Goal: Task Accomplishment & Management: Manage account settings

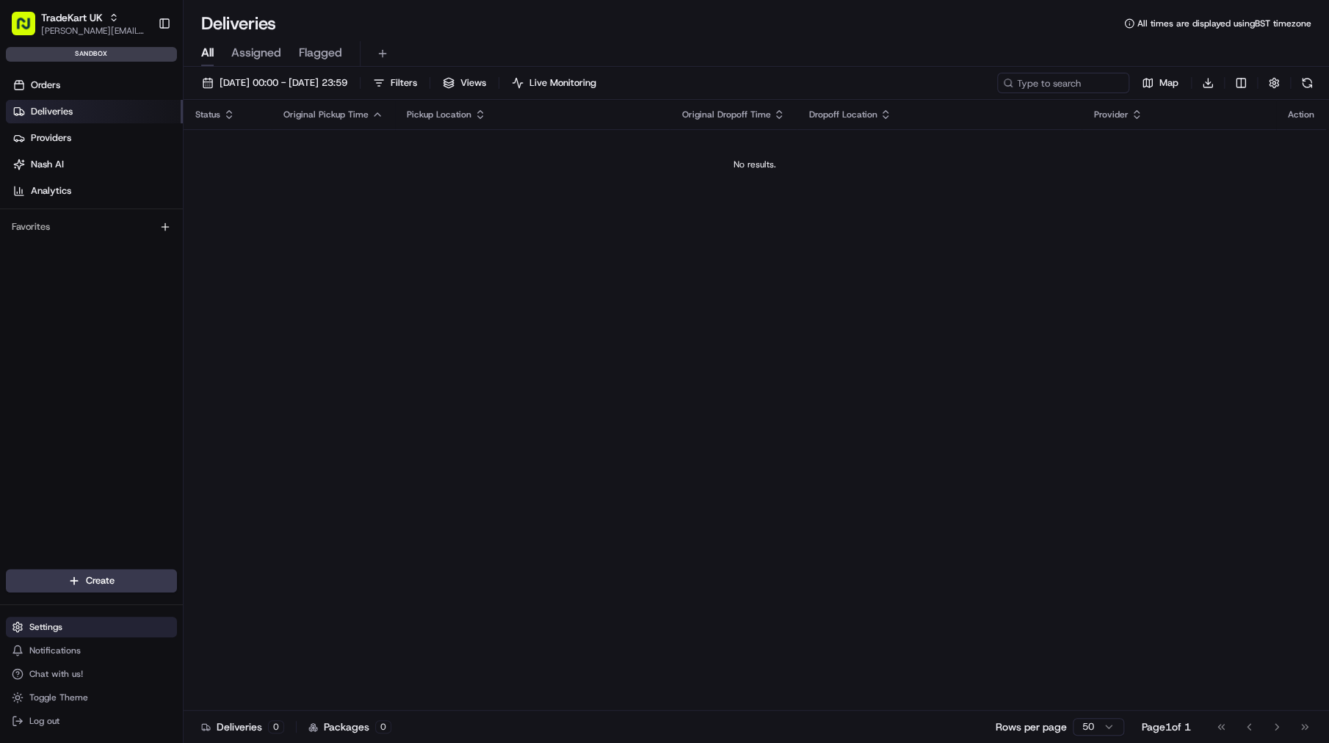
click at [80, 626] on button "Settings" at bounding box center [91, 627] width 171 height 21
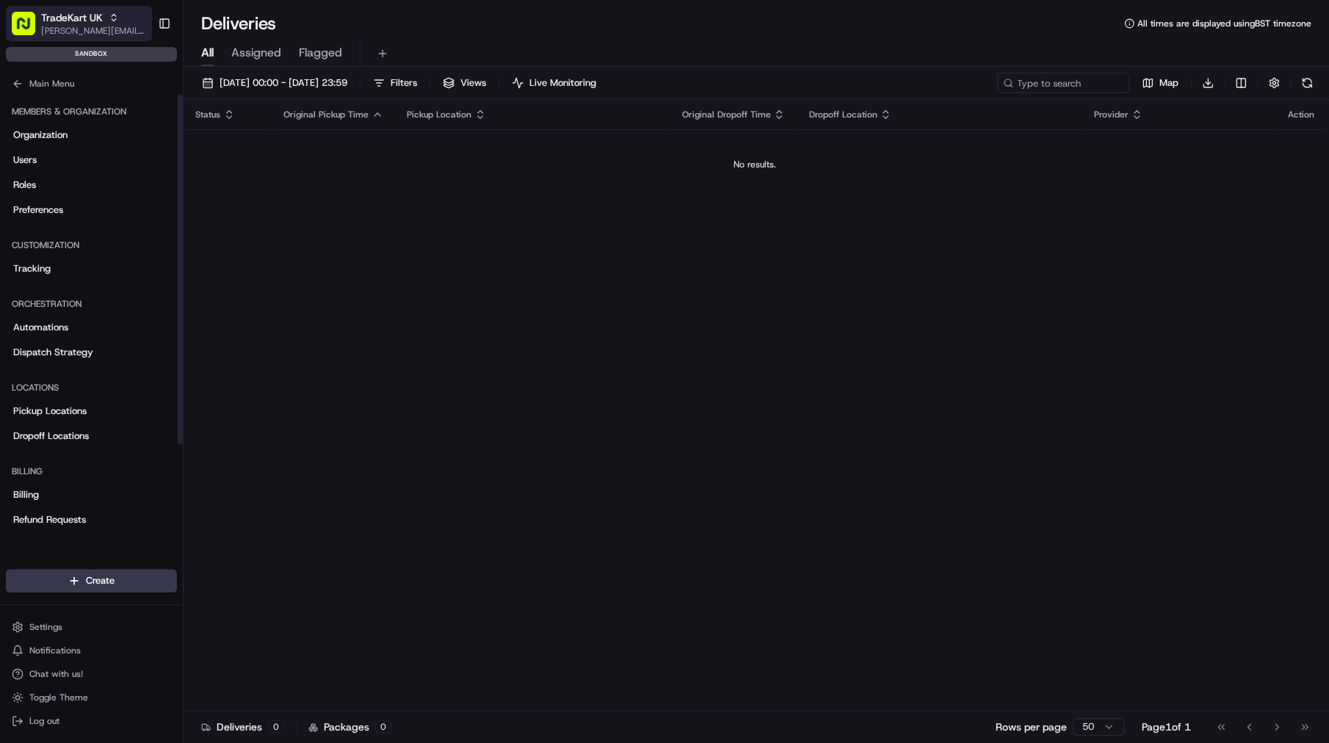
click at [106, 21] on div "TradeKart UK" at bounding box center [93, 17] width 105 height 15
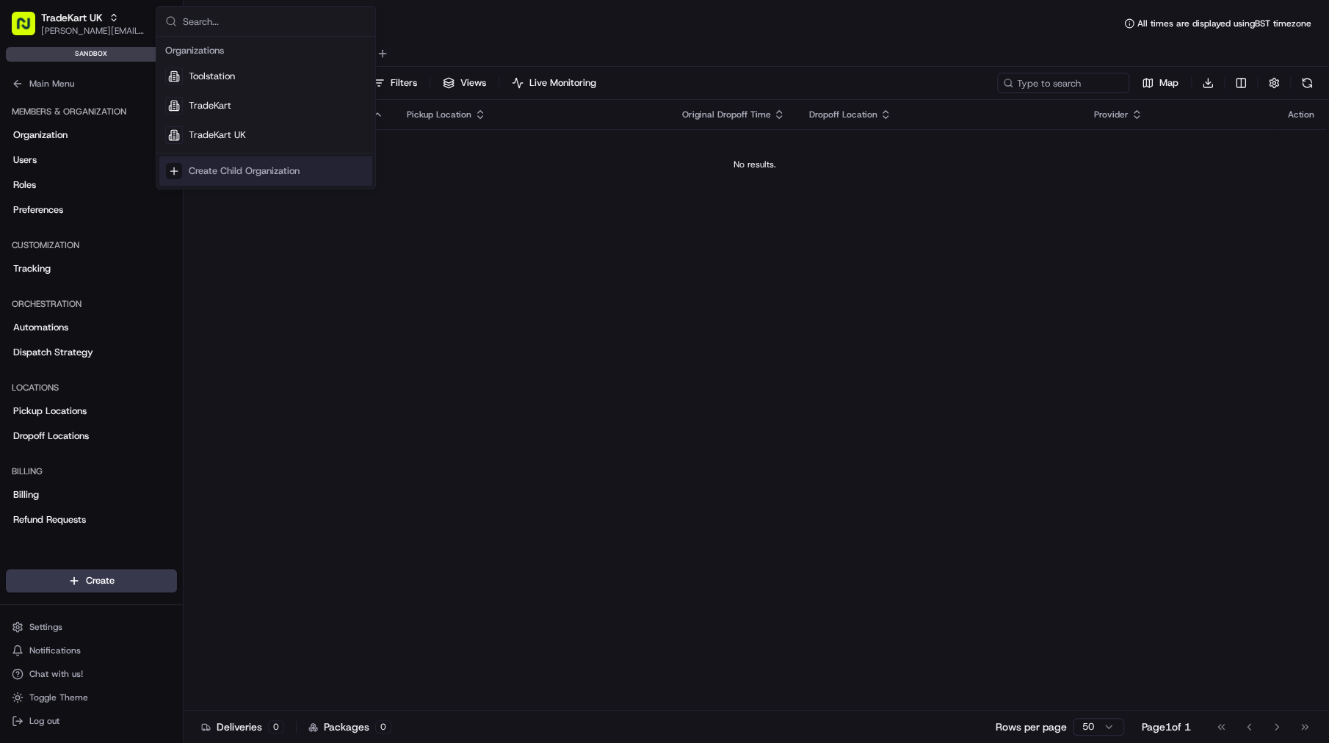
click at [275, 385] on div "Status Original Pickup Time Pickup Location Original Dropoff Time Dropoff Locat…" at bounding box center [755, 405] width 1142 height 611
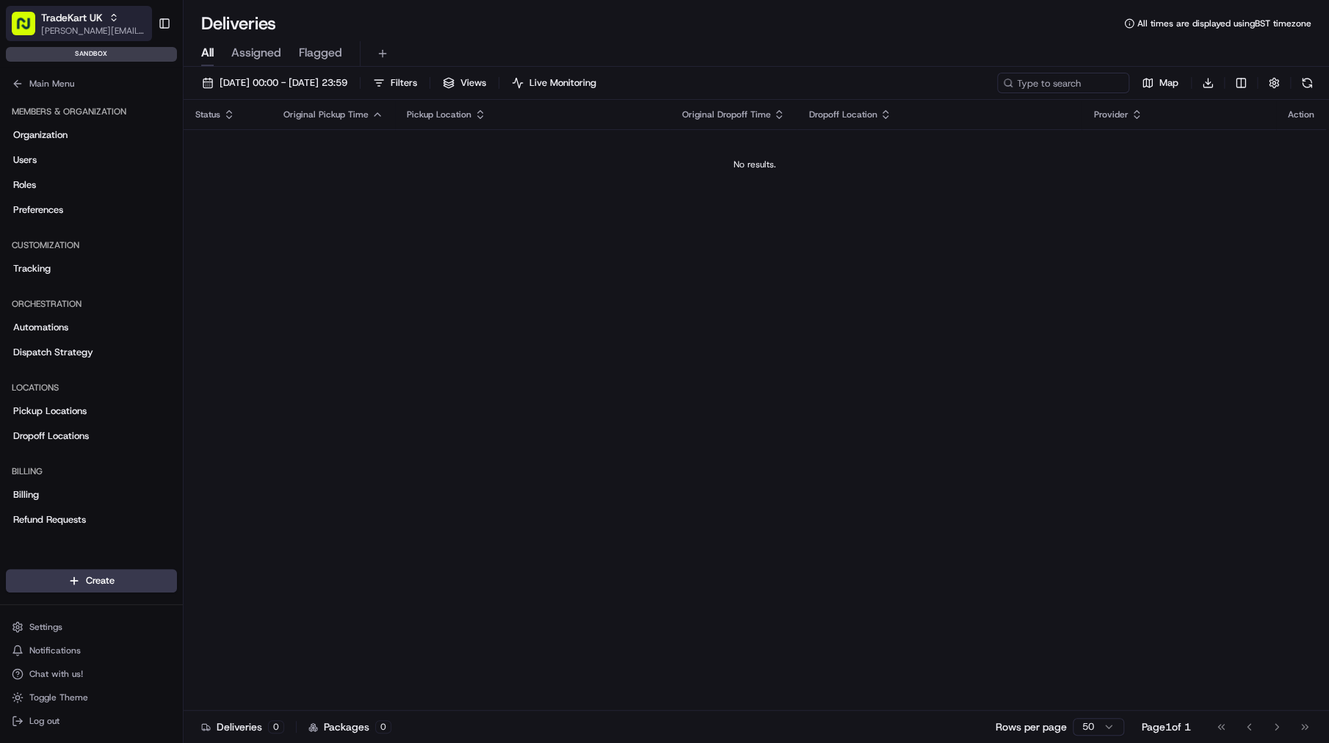
click at [121, 33] on span "jason.kaye@hackandcraft.com" at bounding box center [93, 31] width 105 height 12
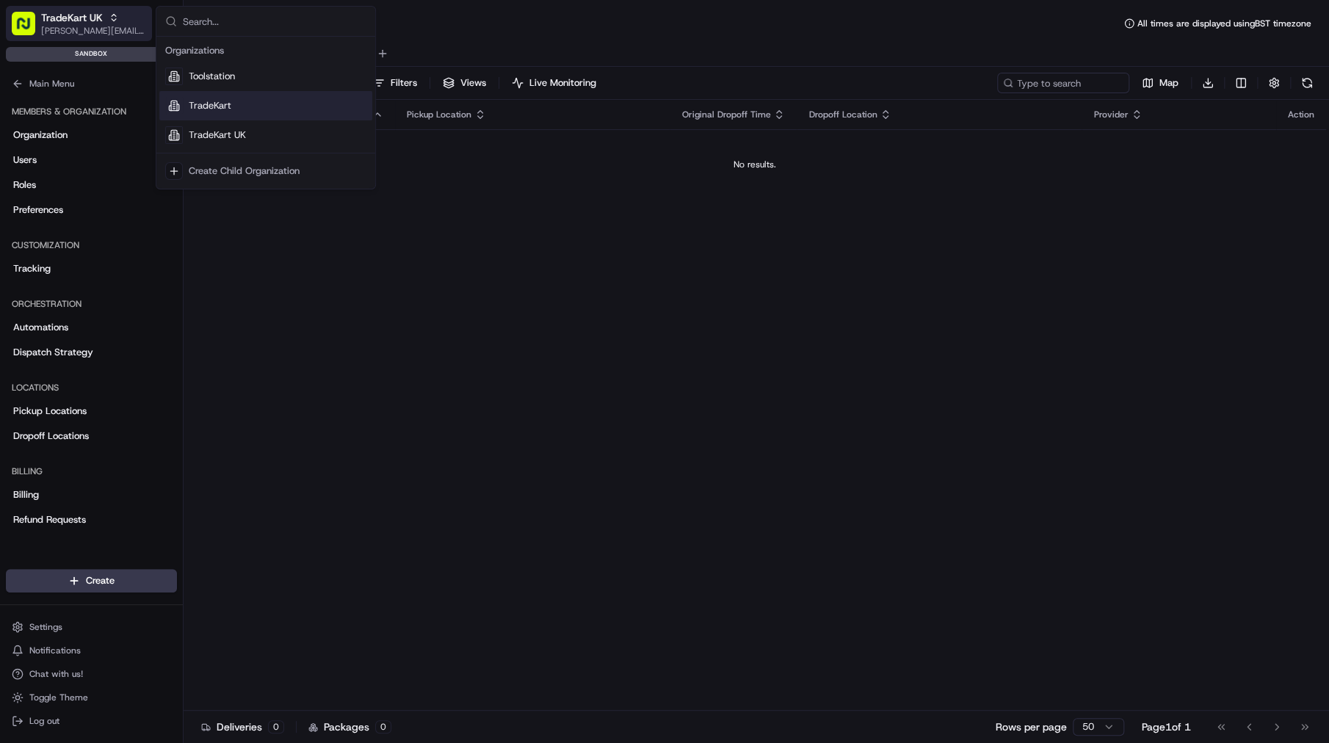
click at [48, 26] on span "jason.kaye@hackandcraft.com" at bounding box center [93, 31] width 105 height 12
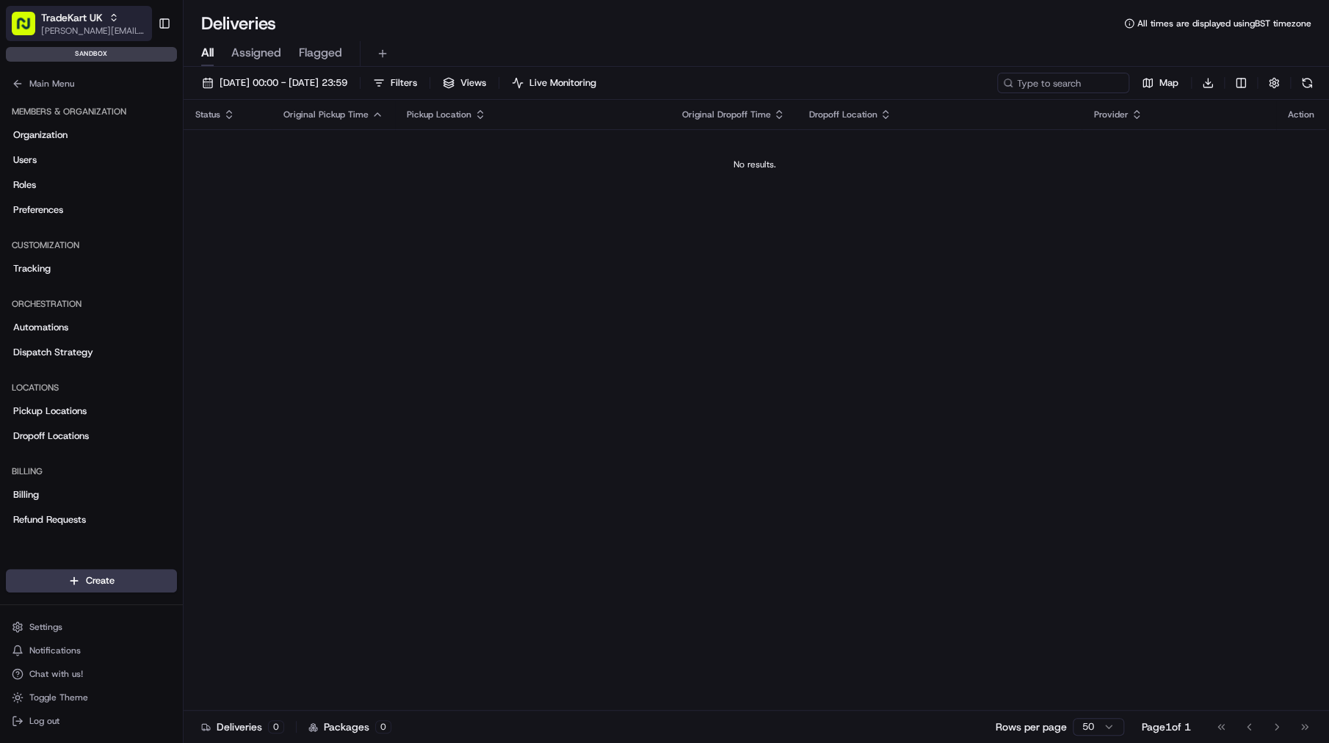
click at [79, 33] on span "jason.kaye@hackandcraft.com" at bounding box center [93, 31] width 105 height 12
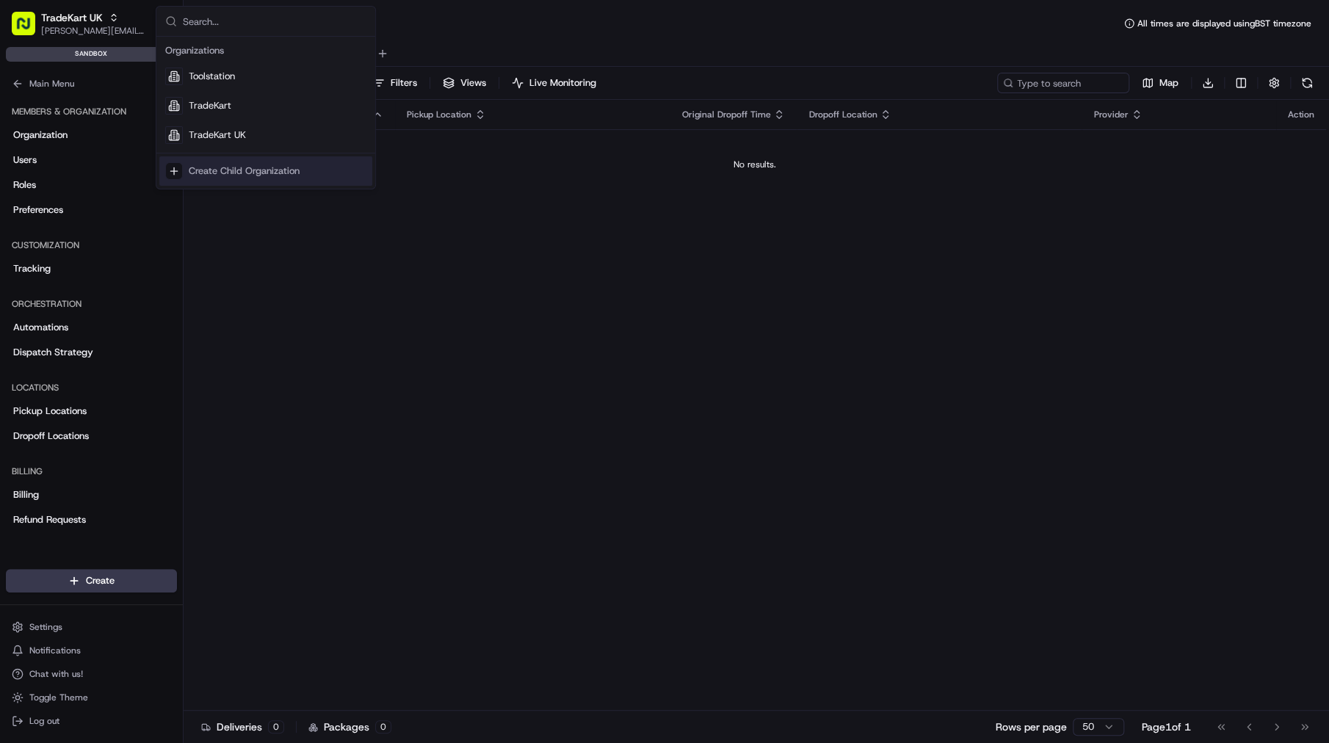
click at [350, 352] on div "Status Original Pickup Time Pickup Location Original Dropoff Time Dropoff Locat…" at bounding box center [755, 405] width 1142 height 611
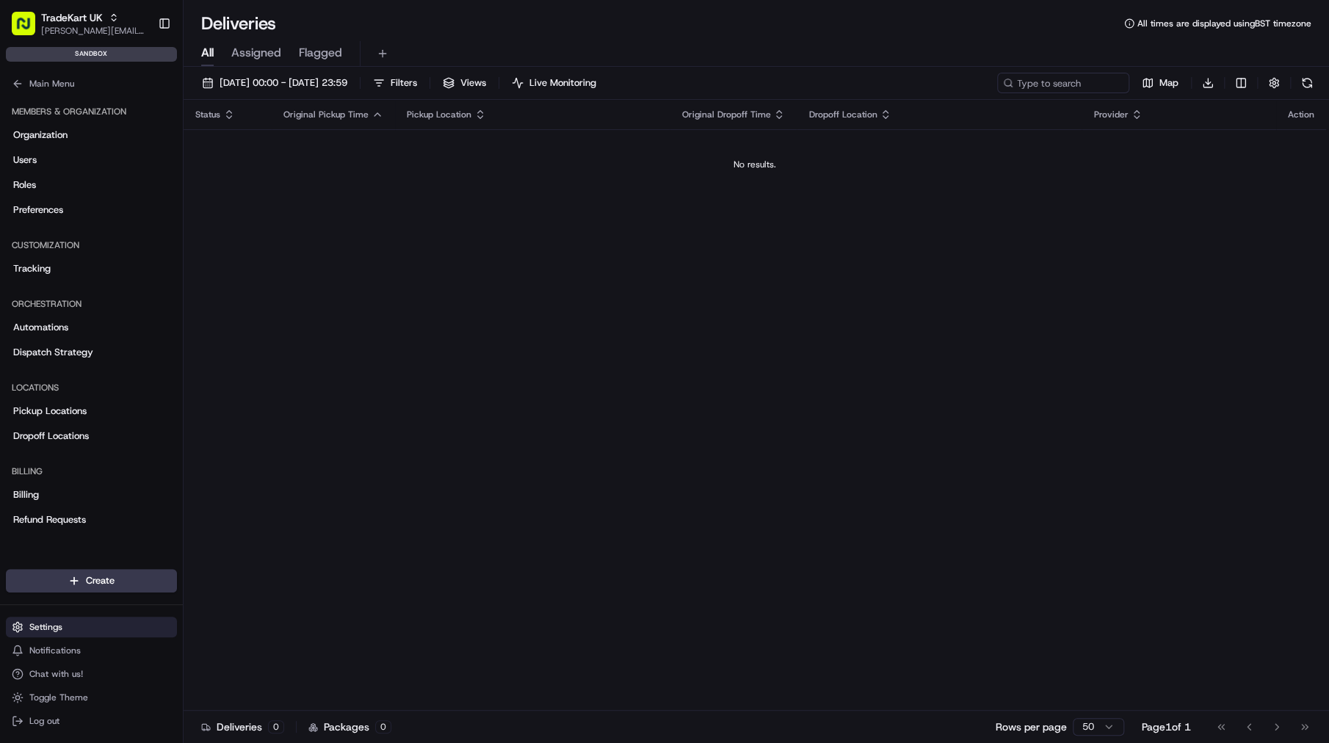
click at [41, 623] on span "Settings" at bounding box center [45, 627] width 33 height 12
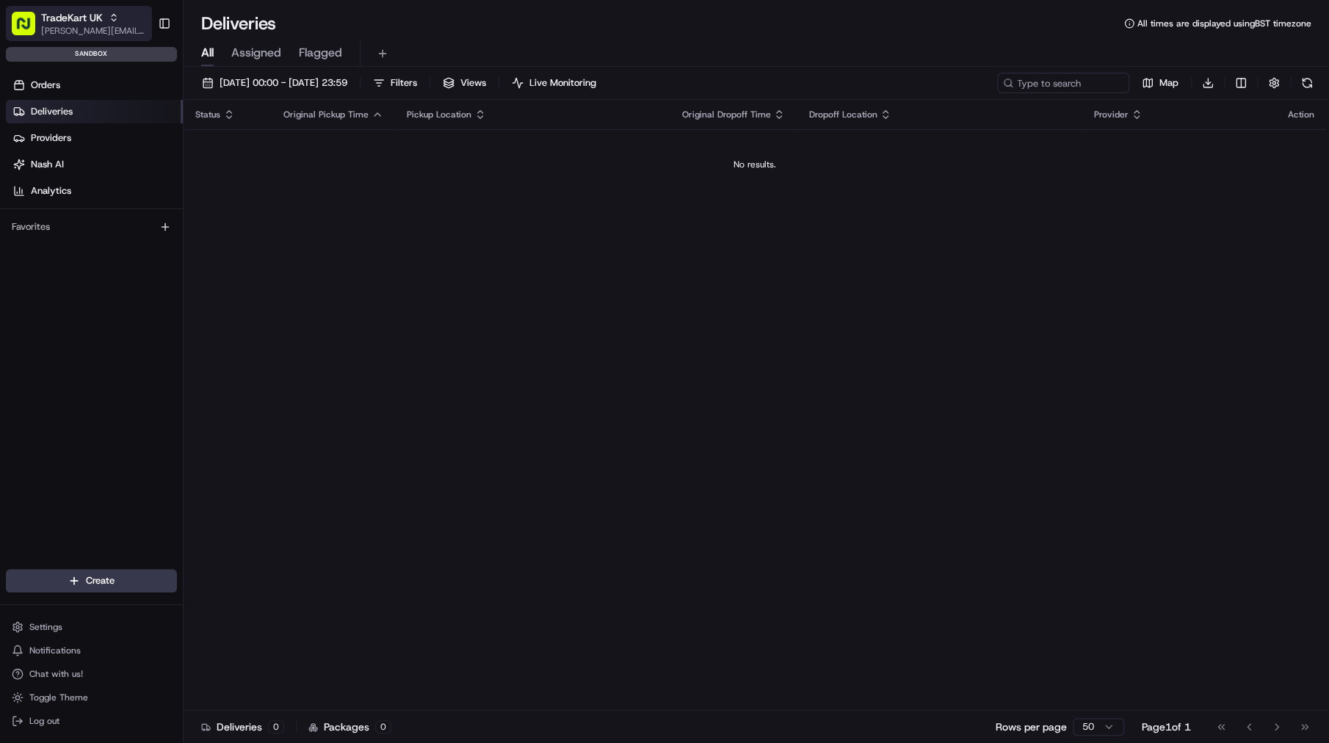
click at [90, 26] on span "jason.kaye@hackandcraft.com" at bounding box center [93, 31] width 105 height 12
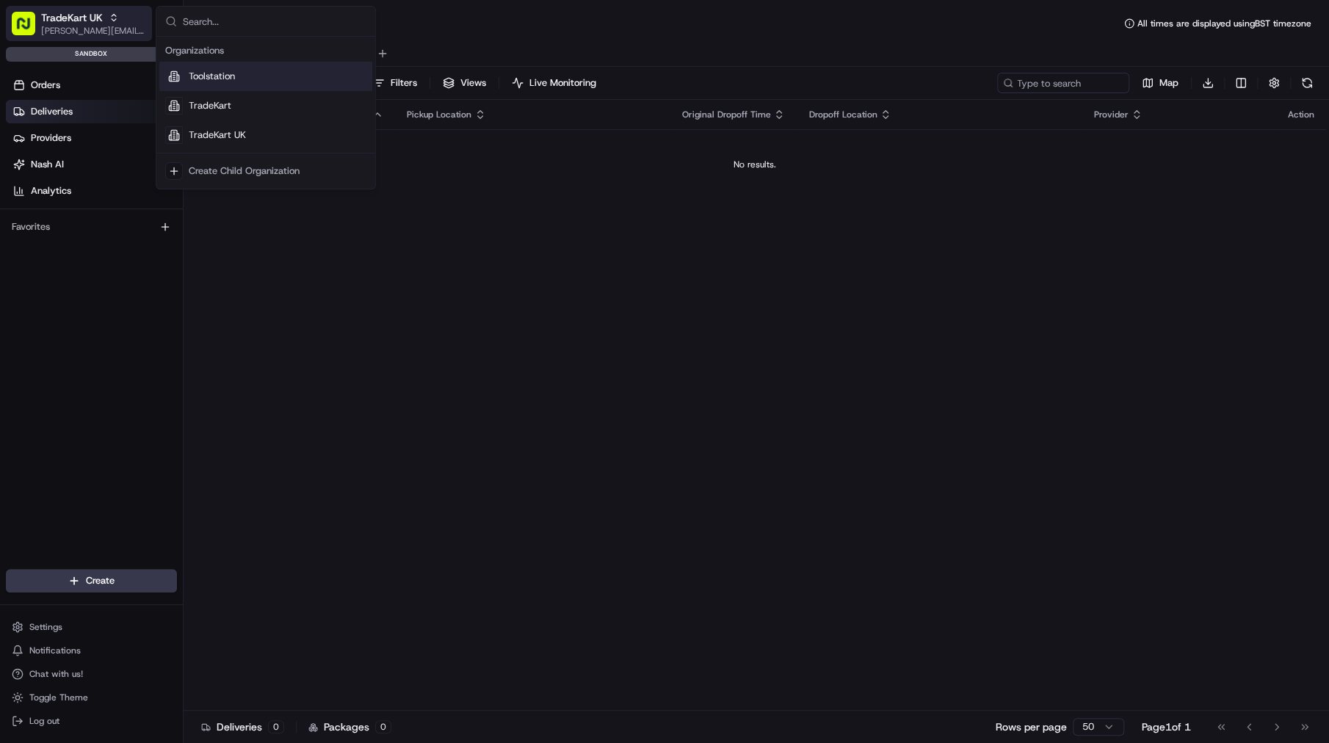
click at [90, 26] on span "jason.kaye@hackandcraft.com" at bounding box center [93, 31] width 105 height 12
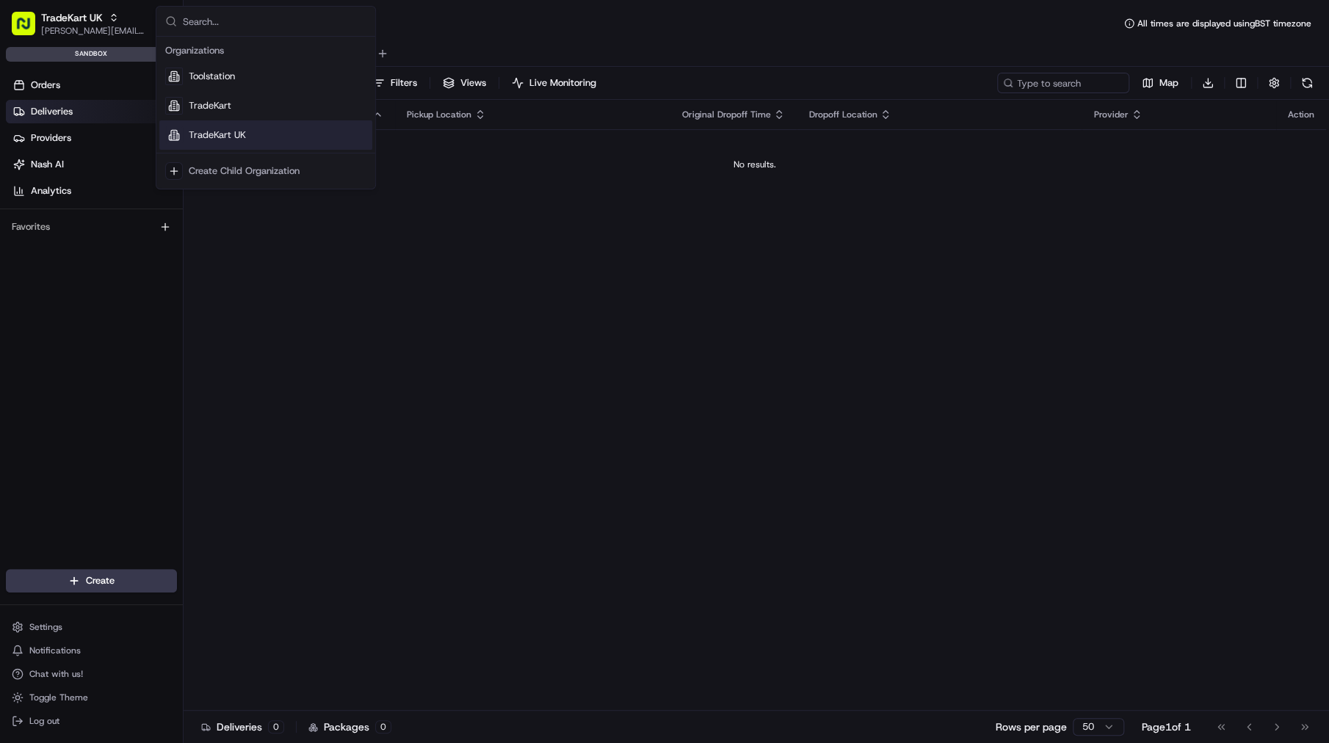
click at [329, 300] on div "Status Original Pickup Time Pickup Location Original Dropoff Time Dropoff Locat…" at bounding box center [755, 405] width 1142 height 611
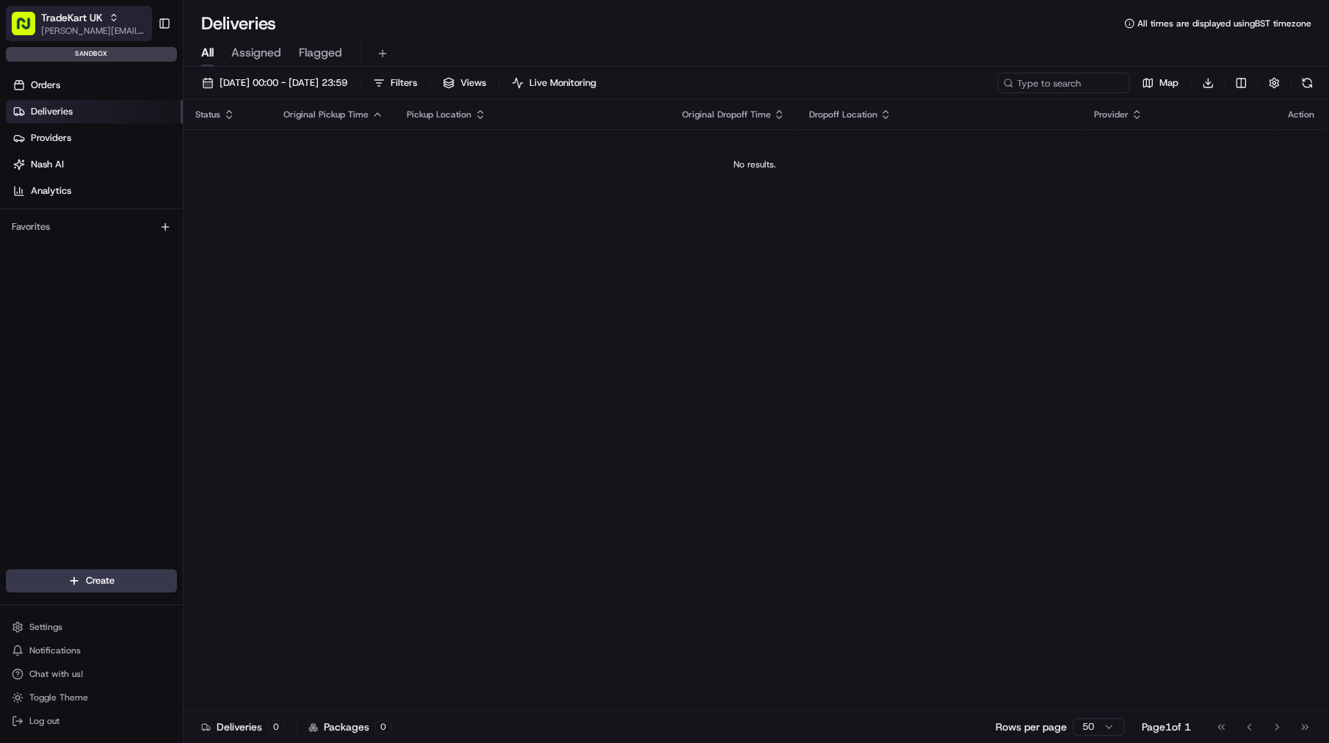
click at [101, 26] on body "TradeKart UK jason.kaye@hackandcraft.com Toggle Sidebar sandbox Orders Deliveri…" at bounding box center [664, 371] width 1329 height 743
drag, startPoint x: 110, startPoint y: 31, endPoint x: 514, endPoint y: 217, distance: 444.5
click at [518, 218] on div "Status Original Pickup Time Pickup Location Original Dropoff Time Dropoff Locat…" at bounding box center [755, 405] width 1142 height 611
click at [108, 27] on span "jason.kaye@hackandcraft.com" at bounding box center [93, 31] width 105 height 12
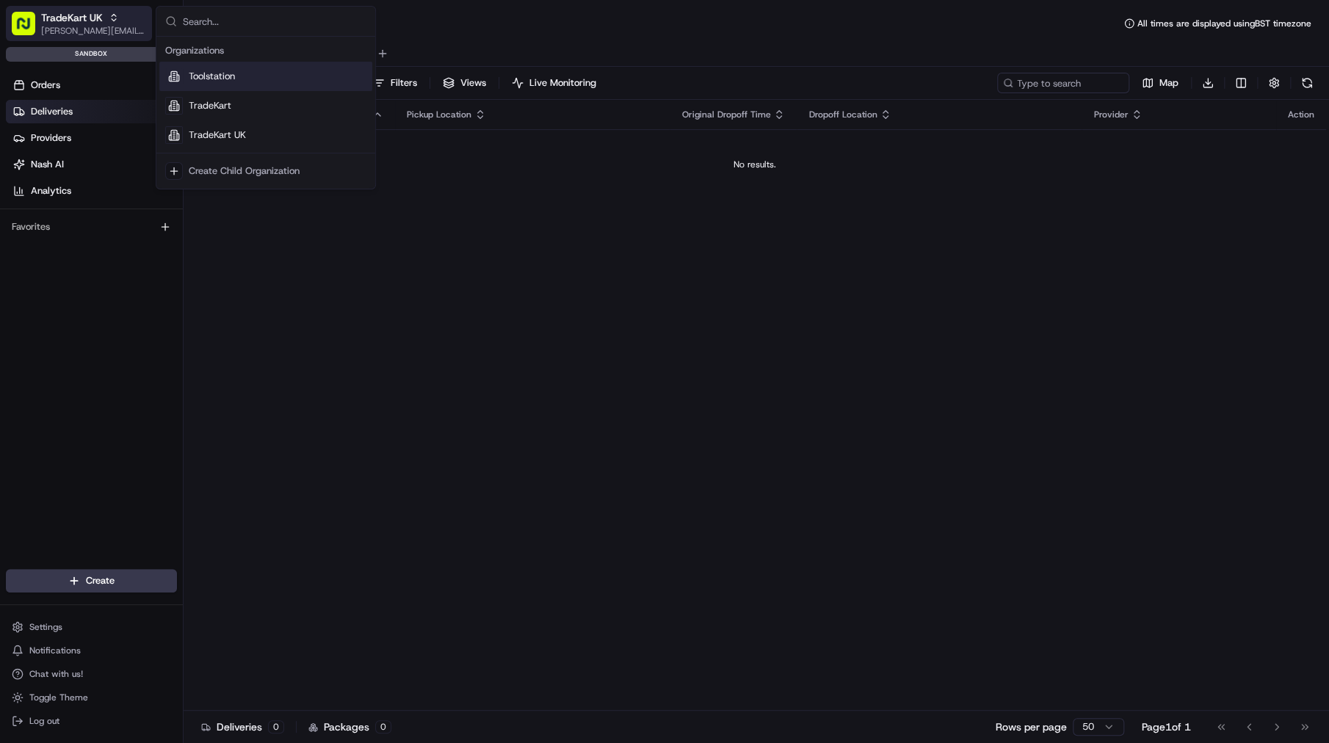
click at [106, 27] on span "jason.kaye@hackandcraft.com" at bounding box center [93, 31] width 105 height 12
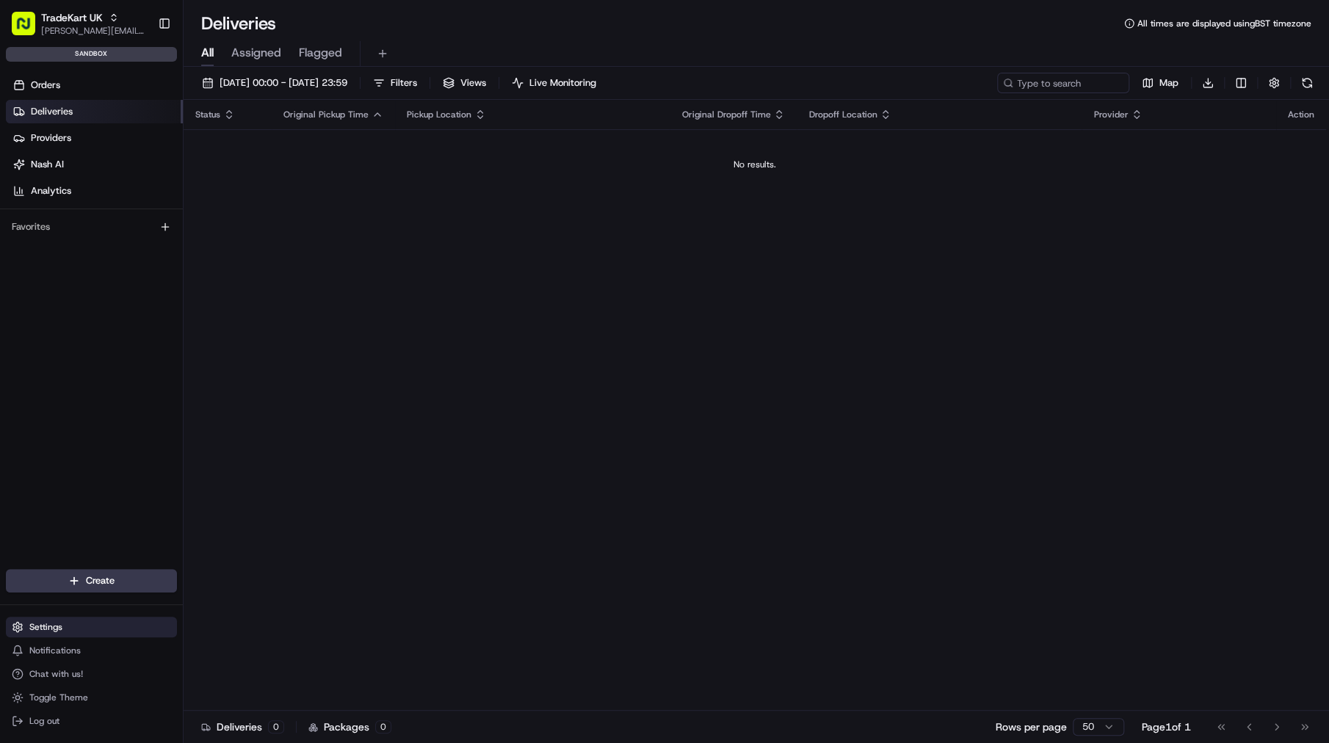
click at [51, 618] on button "Settings" at bounding box center [91, 627] width 171 height 21
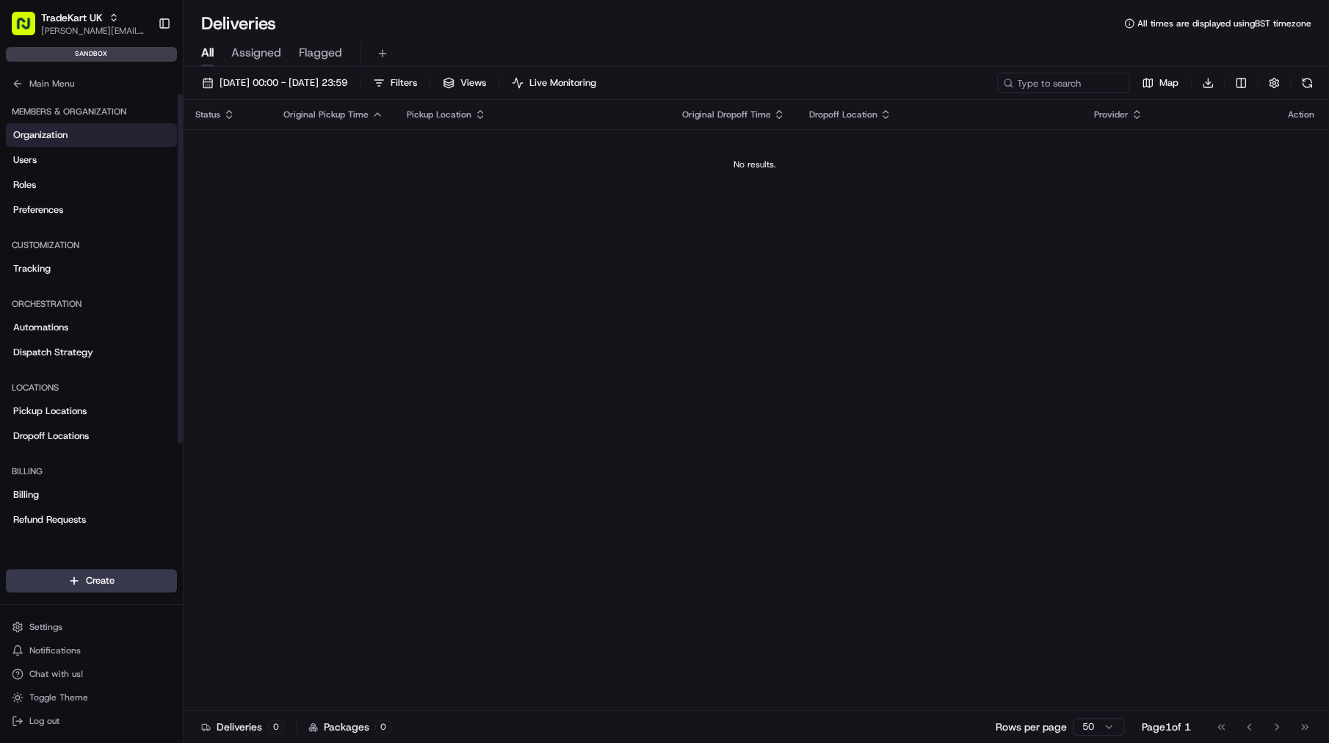
click at [46, 141] on span "Organization" at bounding box center [40, 134] width 54 height 13
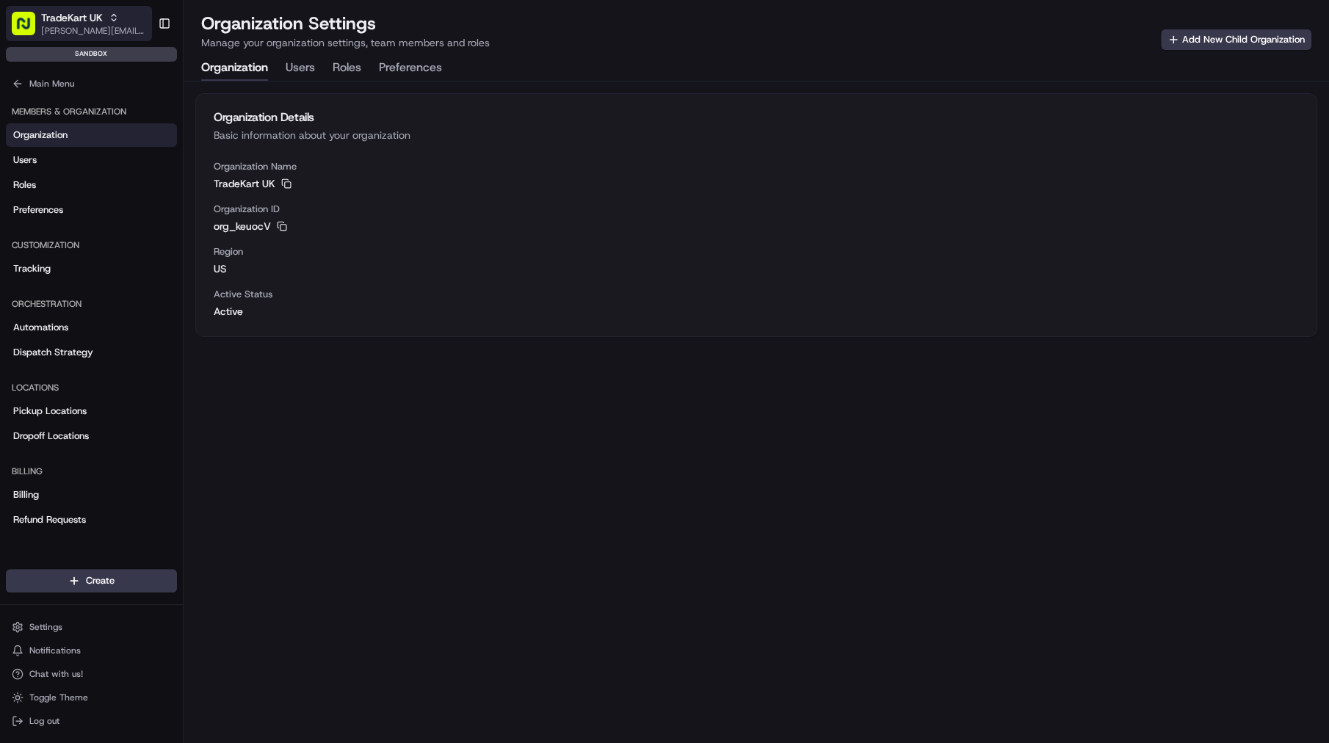
click at [100, 15] on span "TradeKart UK" at bounding box center [72, 17] width 62 height 15
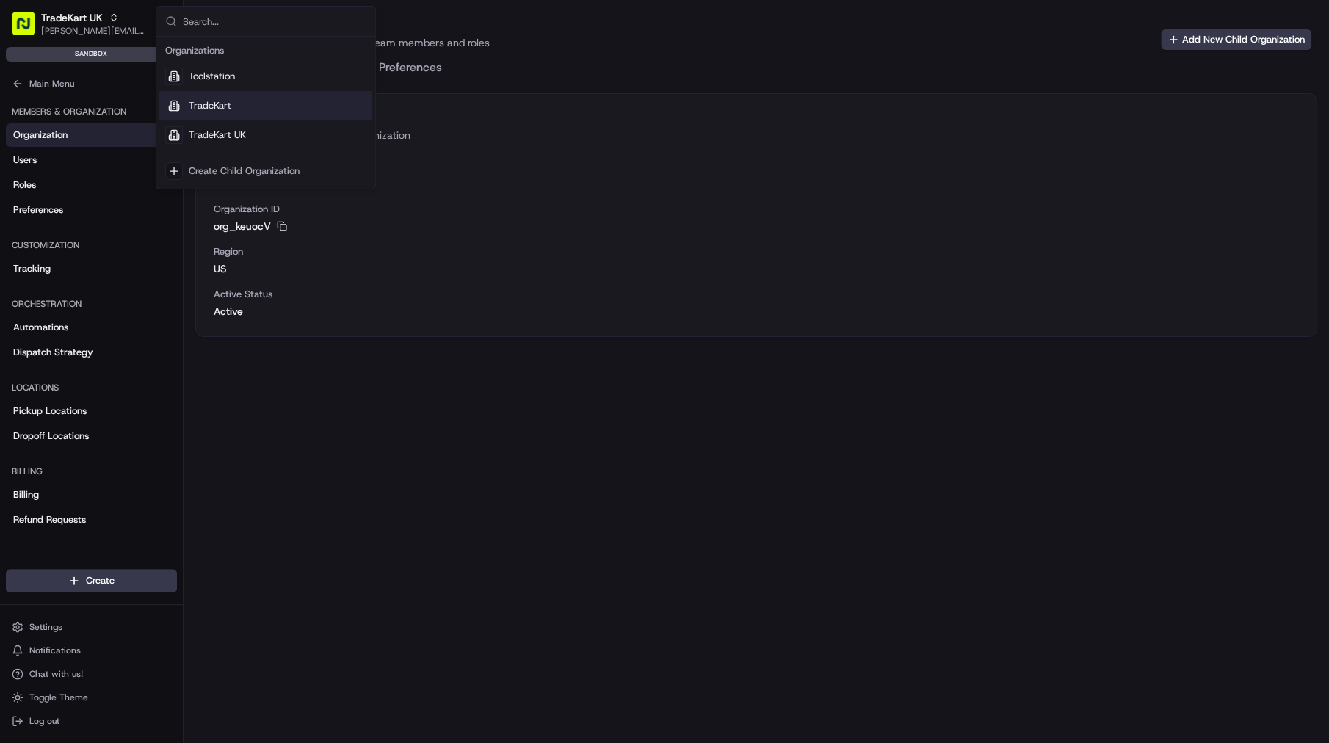
click at [229, 102] on span "TradeKart" at bounding box center [210, 105] width 43 height 13
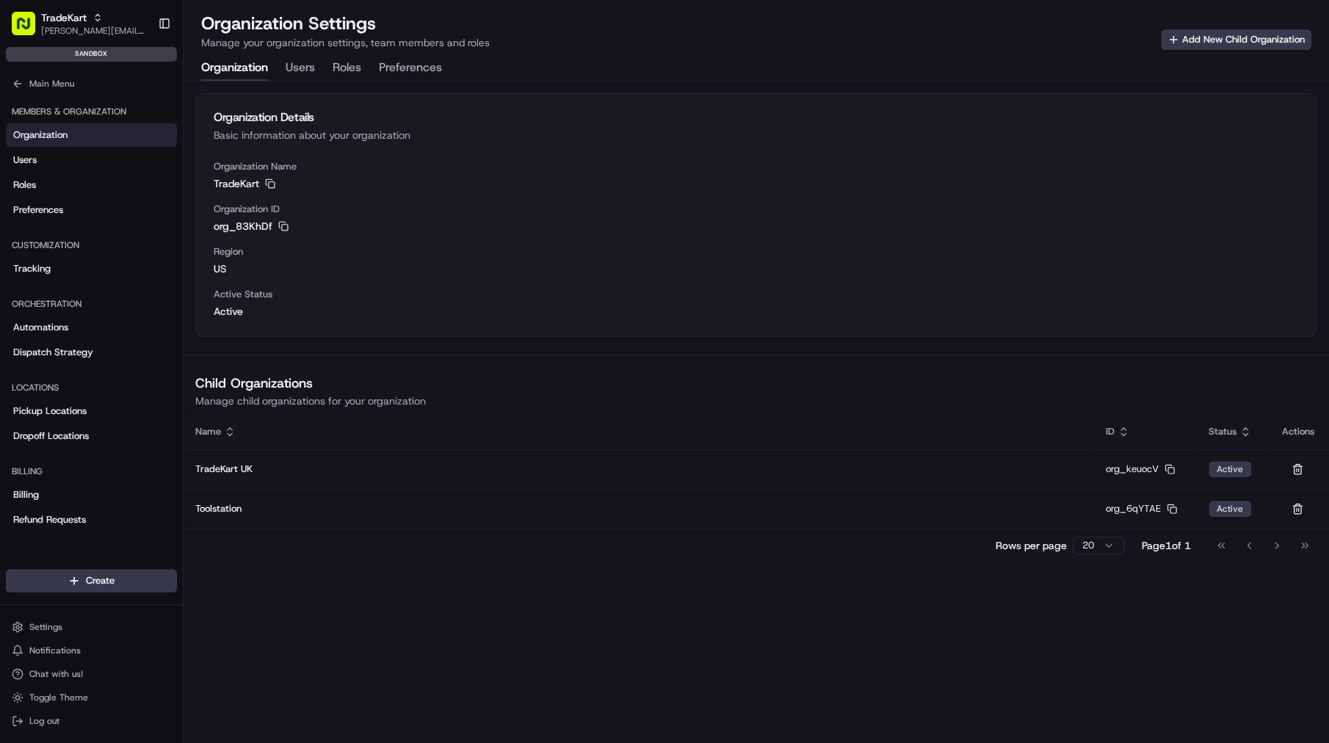
click at [261, 568] on div "Organization Details Basic information about your organization Organization Nam…" at bounding box center [756, 412] width 1145 height 662
click at [305, 66] on button "Users" at bounding box center [300, 68] width 29 height 25
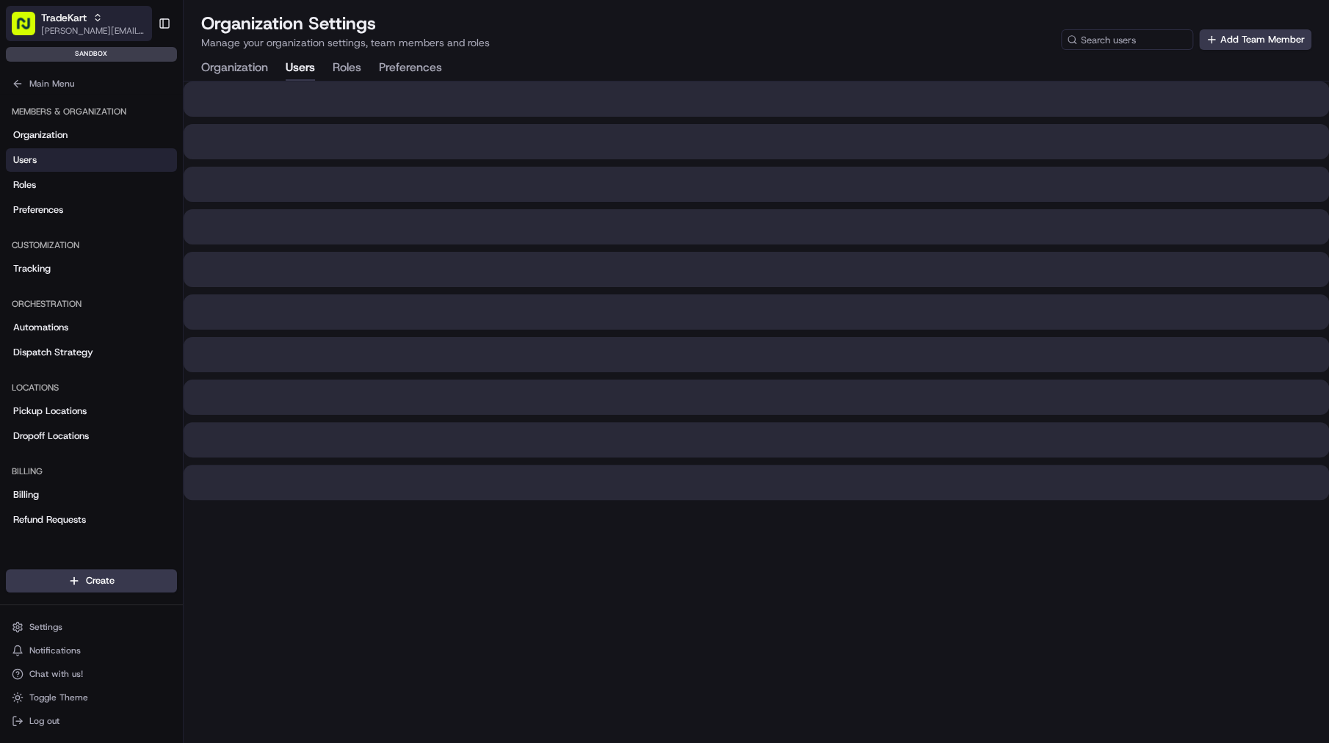
click at [126, 29] on span "jason.kaye@hackandcraft.com" at bounding box center [93, 31] width 105 height 12
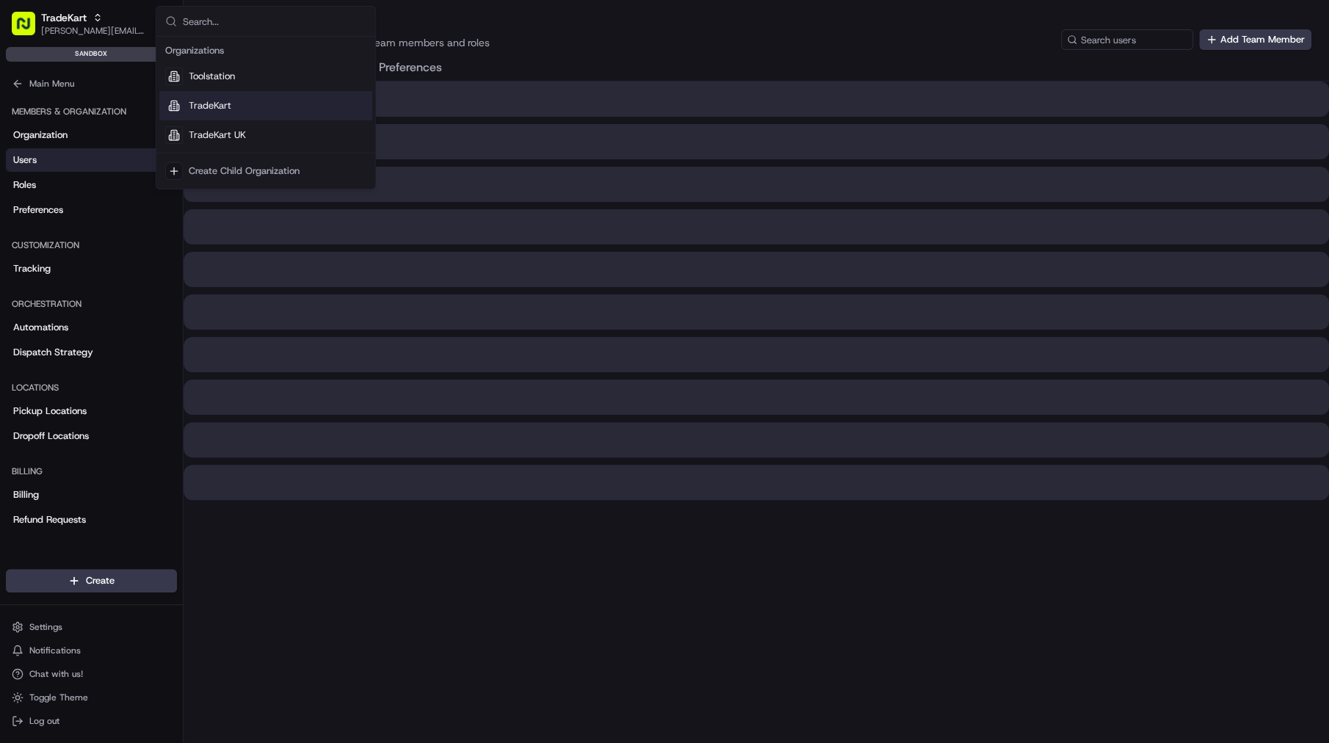
click at [592, 47] on div "Organization Settings Manage your organization settings, team members and roles…" at bounding box center [756, 31] width 1110 height 38
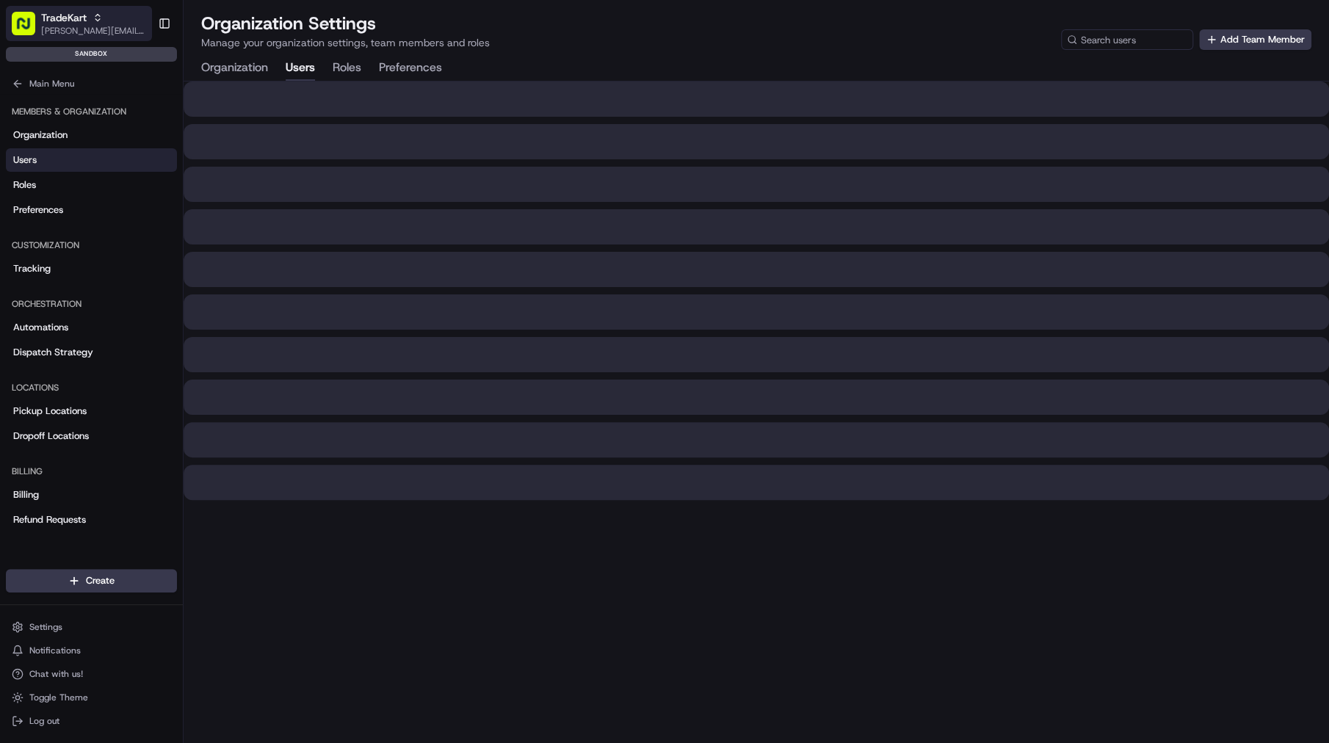
click at [107, 21] on div "TradeKart" at bounding box center [93, 17] width 105 height 15
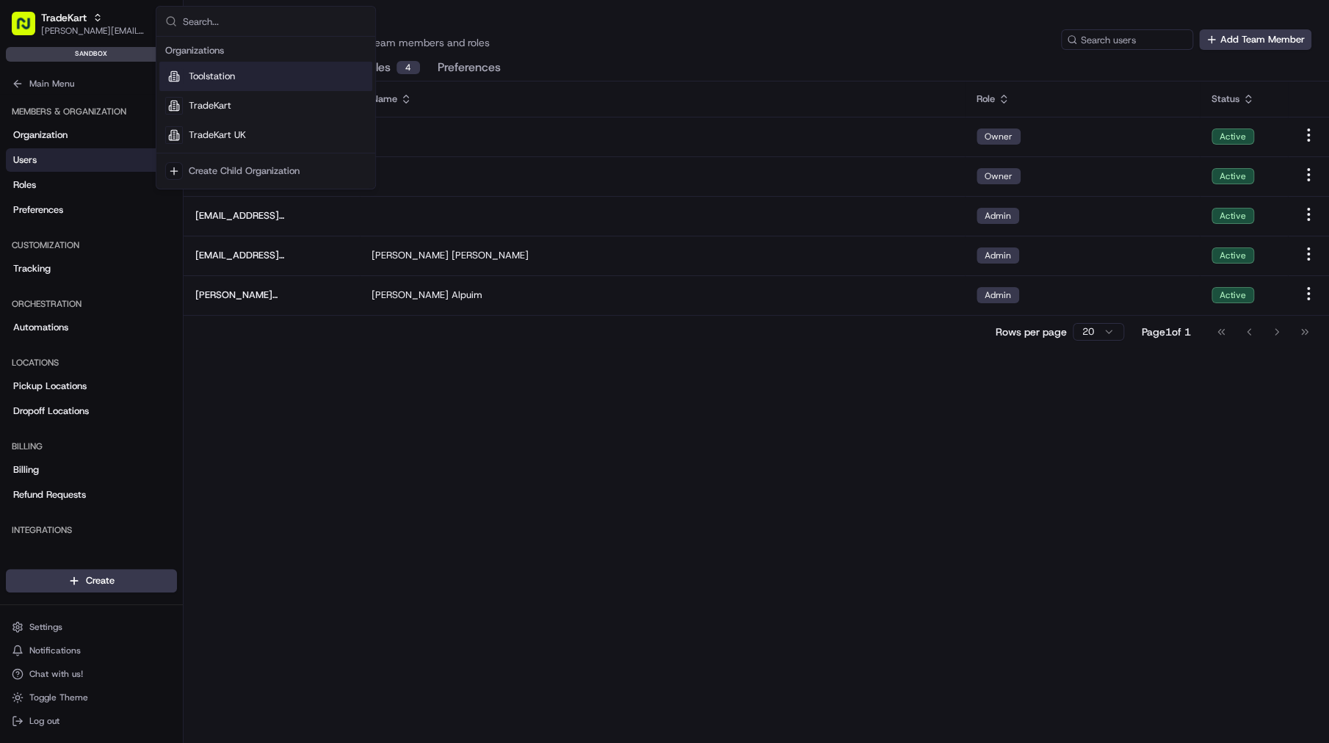
click at [558, 57] on div "Organization Settings Manage your organization settings, team members and roles…" at bounding box center [756, 46] width 1145 height 69
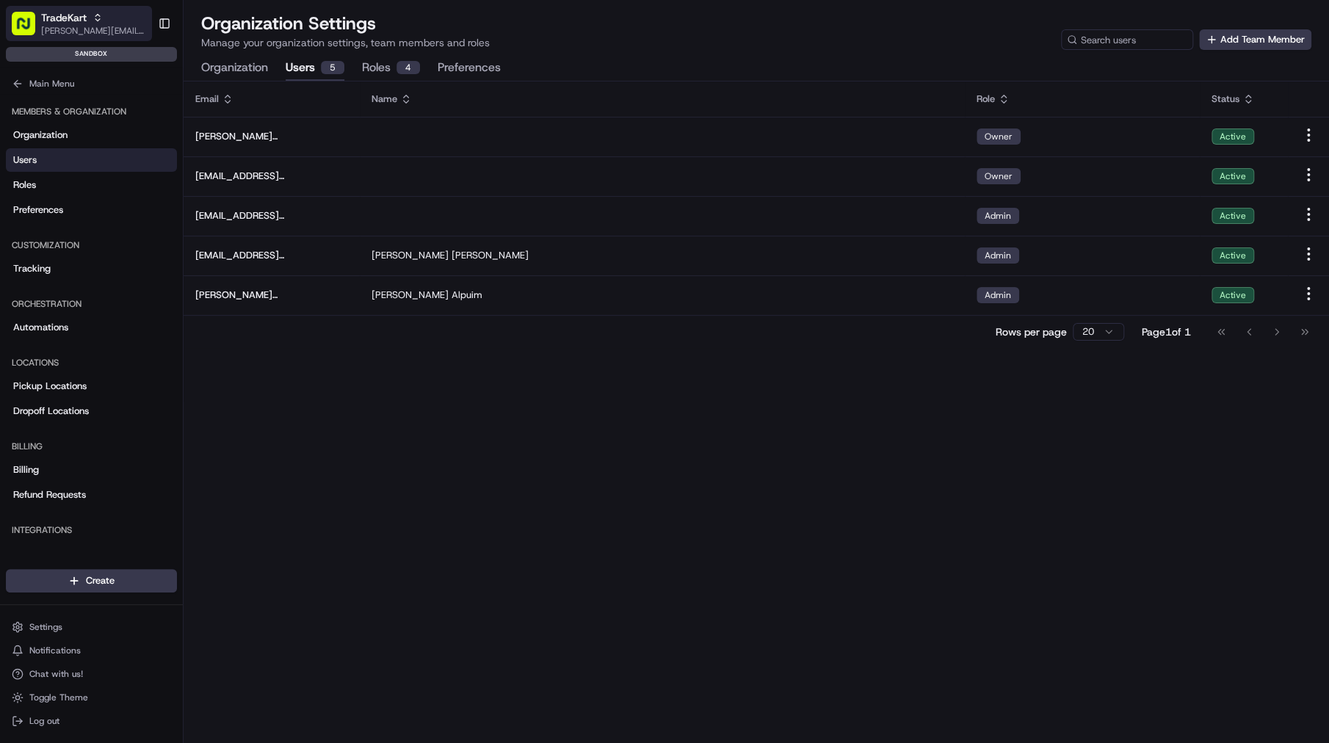
click at [109, 32] on span "jason.kaye@hackandcraft.com" at bounding box center [93, 31] width 105 height 12
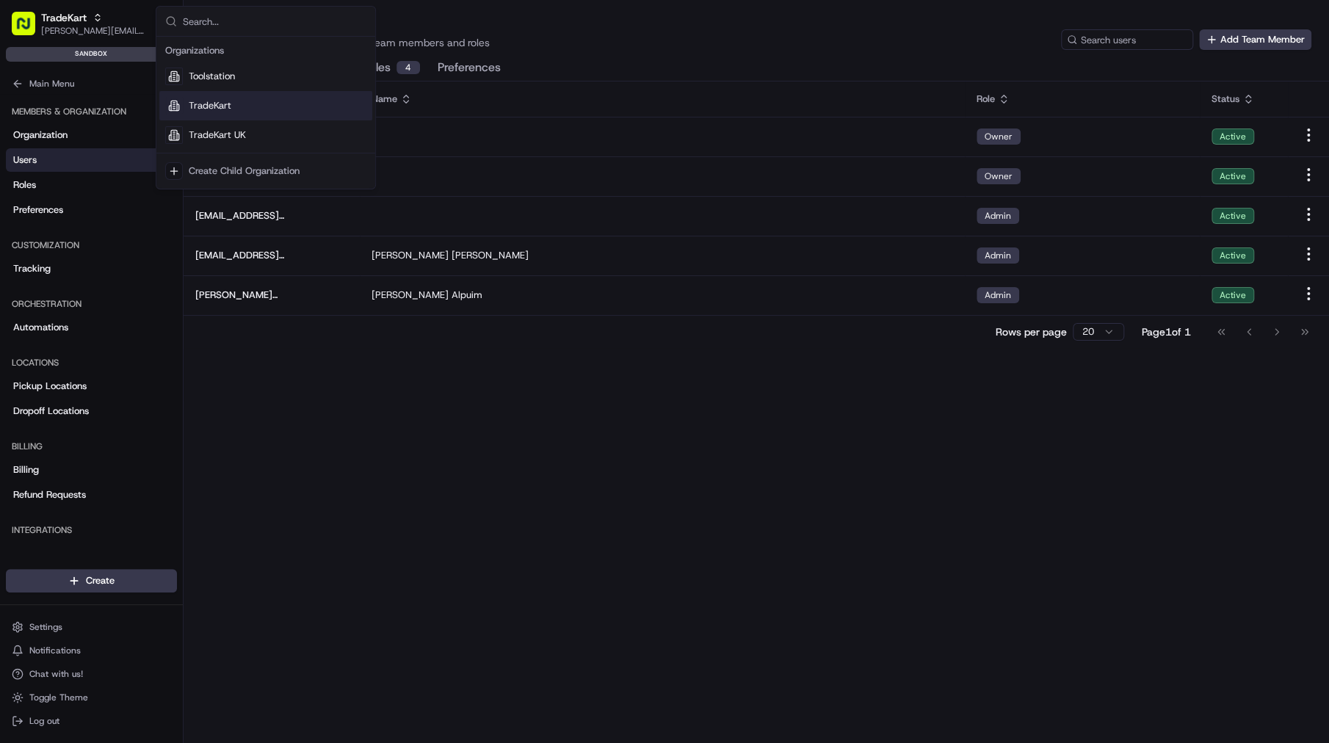
click at [480, 519] on div "Email Name Role Status jason.kaye@hackandcraft.com Owner Active alistairmcauley…" at bounding box center [756, 412] width 1145 height 662
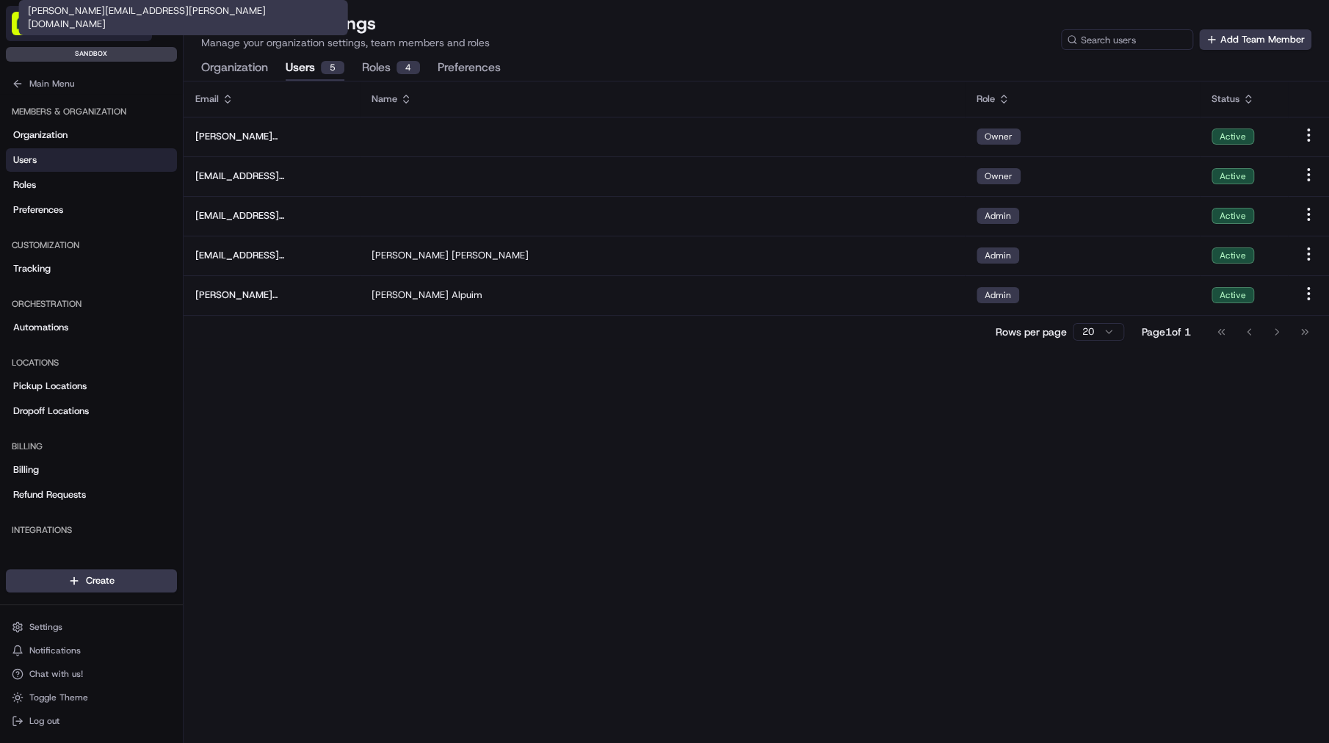
click at [84, 32] on span "jason.kaye@hackandcraft.com" at bounding box center [93, 31] width 105 height 12
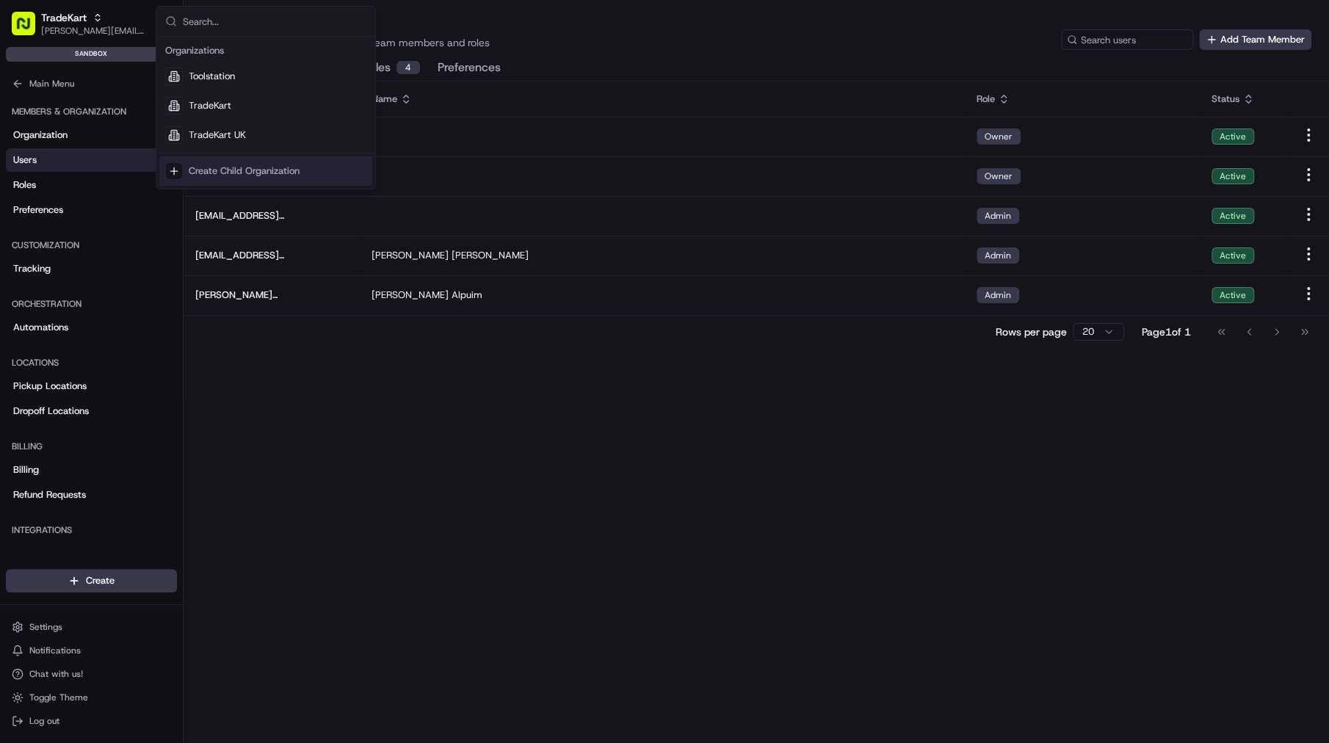
click at [287, 446] on div "Email Name Role Status jason.kaye@hackandcraft.com Owner Active alistairmcauley…" at bounding box center [756, 412] width 1145 height 662
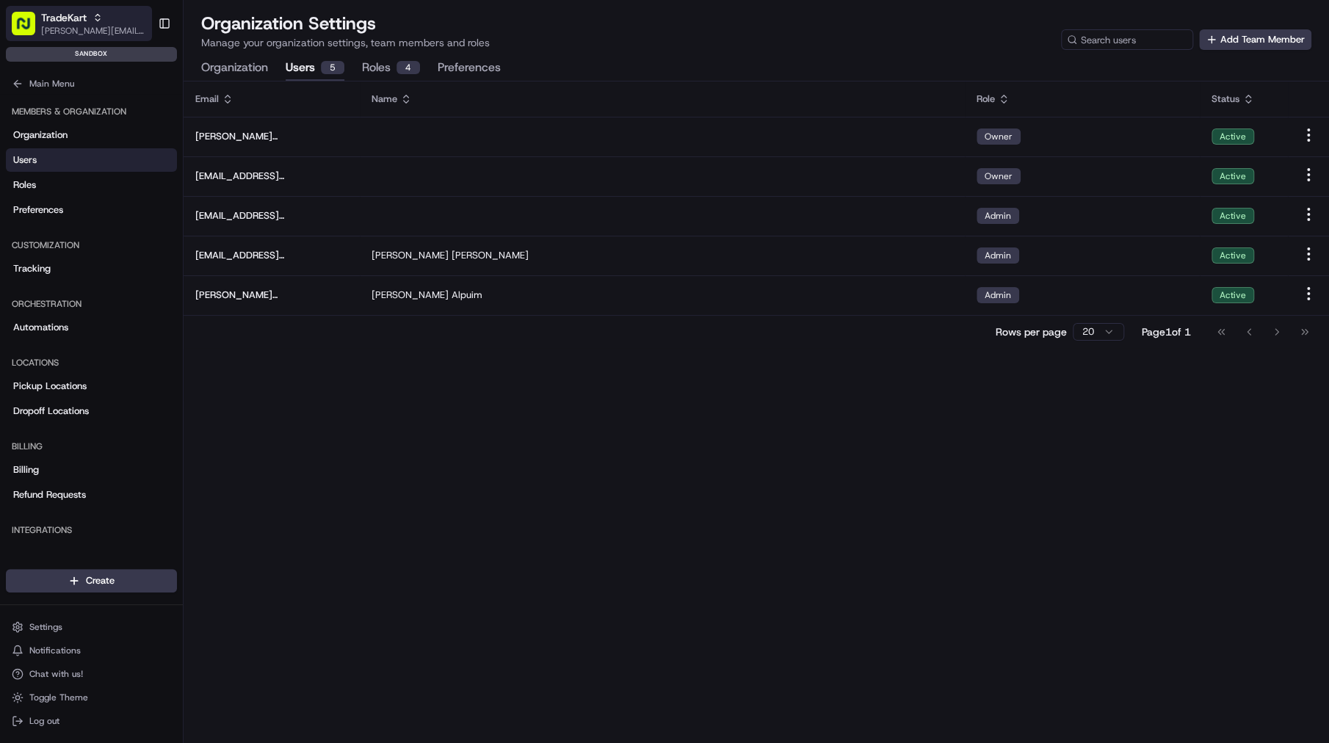
click at [70, 31] on span "jason.kaye@hackandcraft.com" at bounding box center [93, 31] width 105 height 12
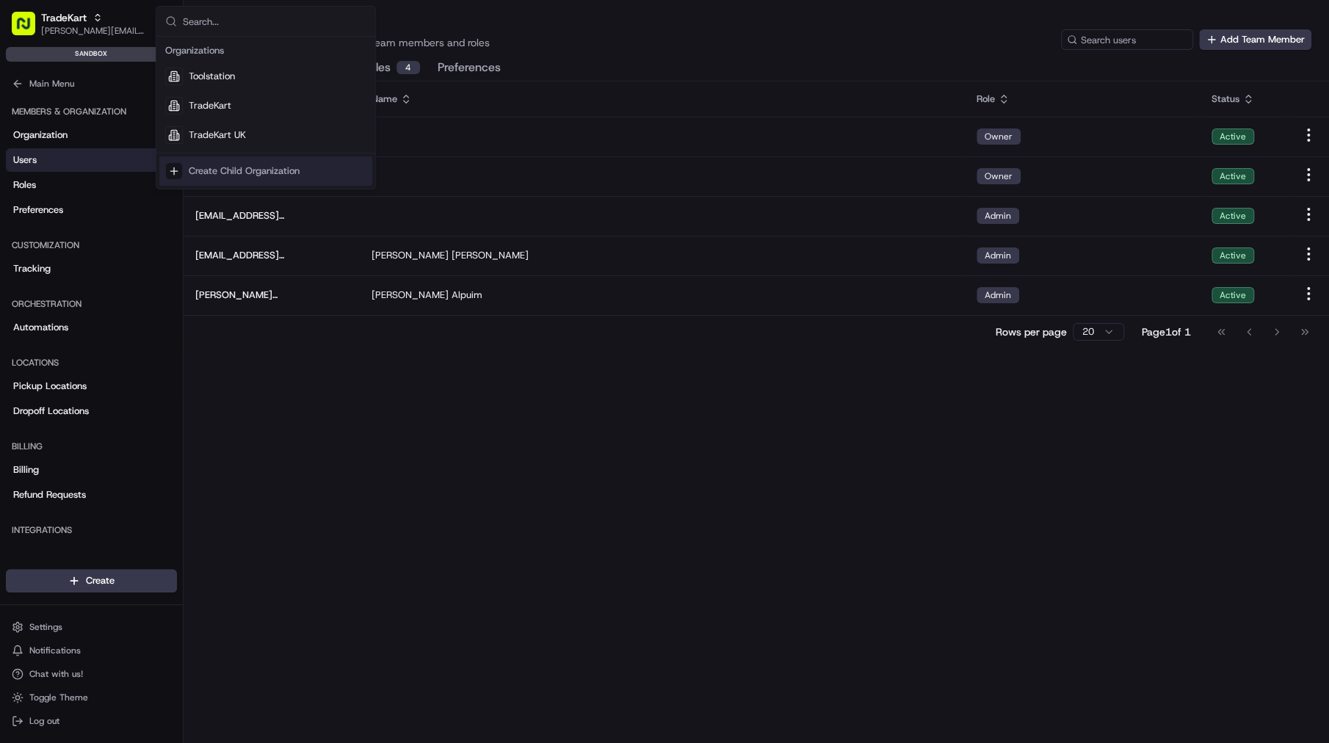
click at [508, 643] on div "Email Name Role Status jason.kaye@hackandcraft.com Owner Active alistairmcauley…" at bounding box center [756, 412] width 1145 height 662
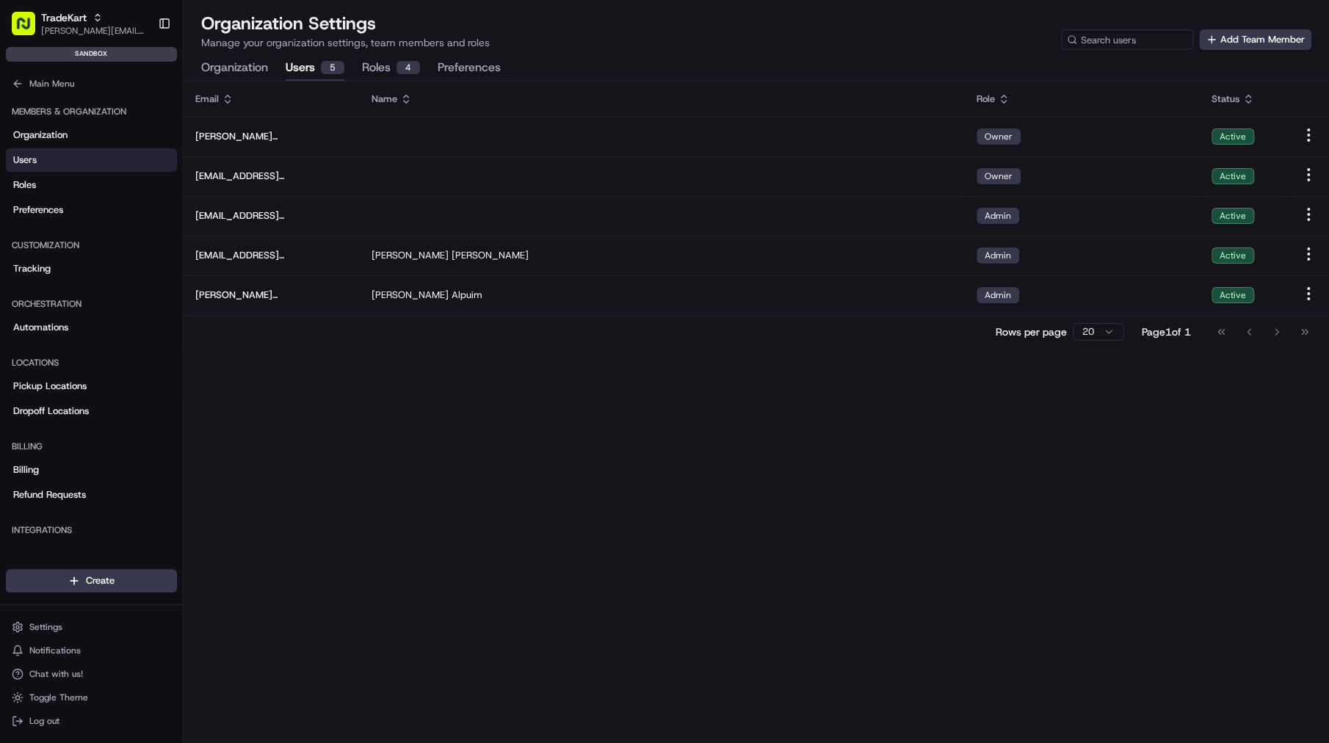
click at [1279, 53] on div "Organization Settings Manage your organization settings, team members and roles…" at bounding box center [756, 46] width 1145 height 69
click at [1291, 39] on button "Add Team Member" at bounding box center [1255, 39] width 112 height 21
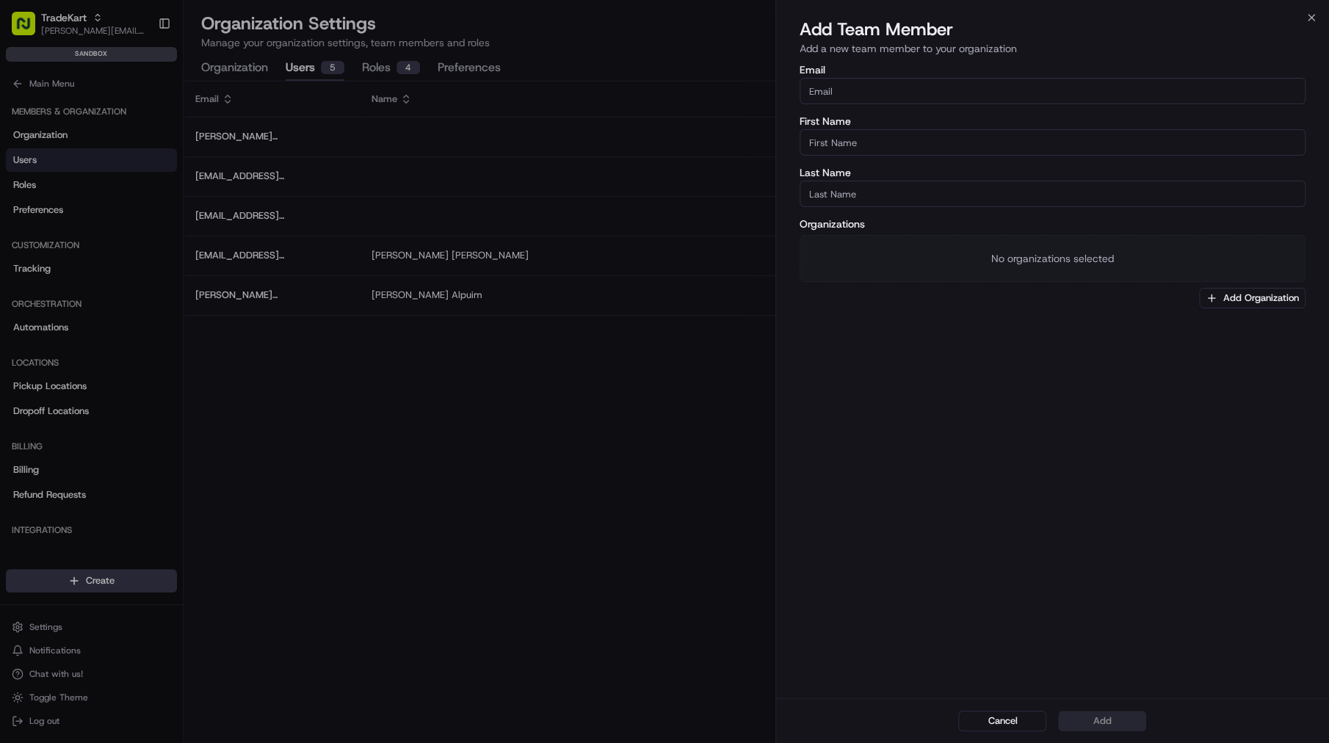
click at [863, 98] on input "Email" at bounding box center [1053, 91] width 506 height 26
type input "T"
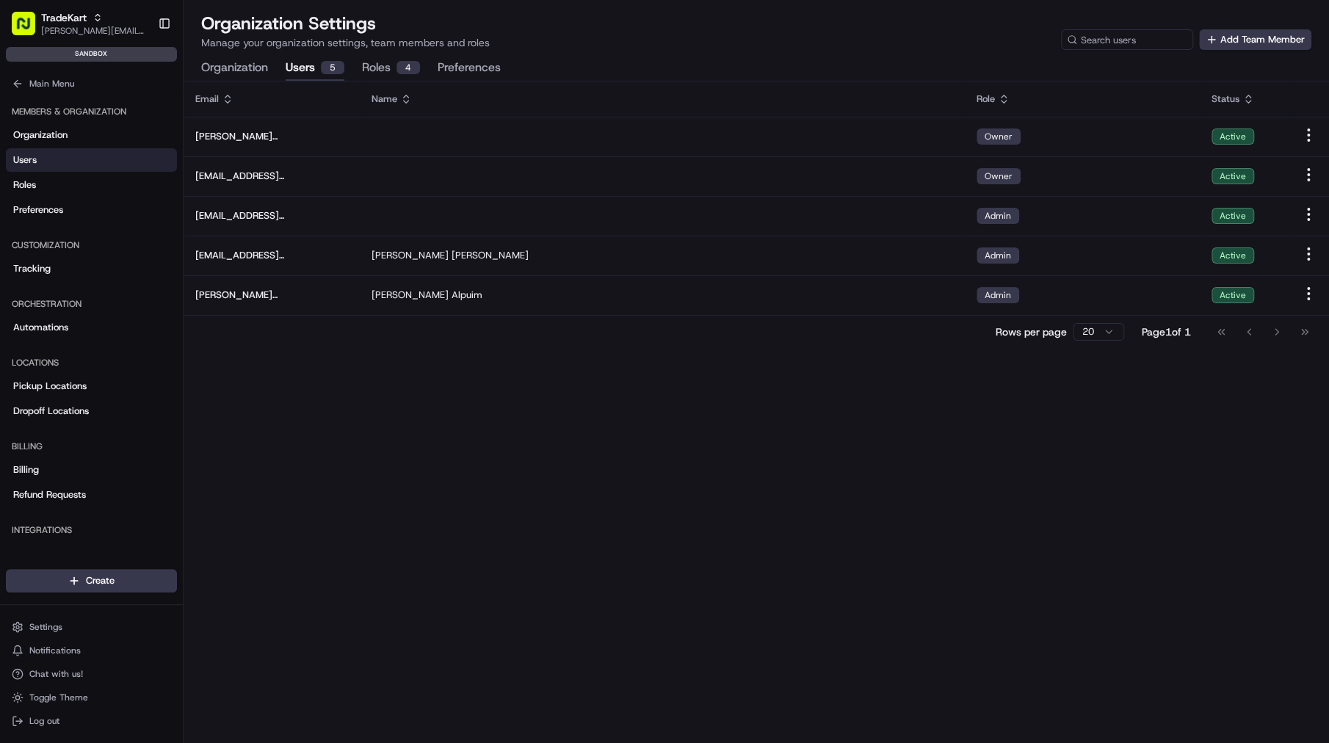
click at [599, 619] on div "Email Name Role Status jason.kaye@hackandcraft.com Owner Active alistairmcauley…" at bounding box center [756, 412] width 1145 height 662
click at [93, 25] on span "jason.kaye@hackandcraft.com" at bounding box center [93, 31] width 105 height 12
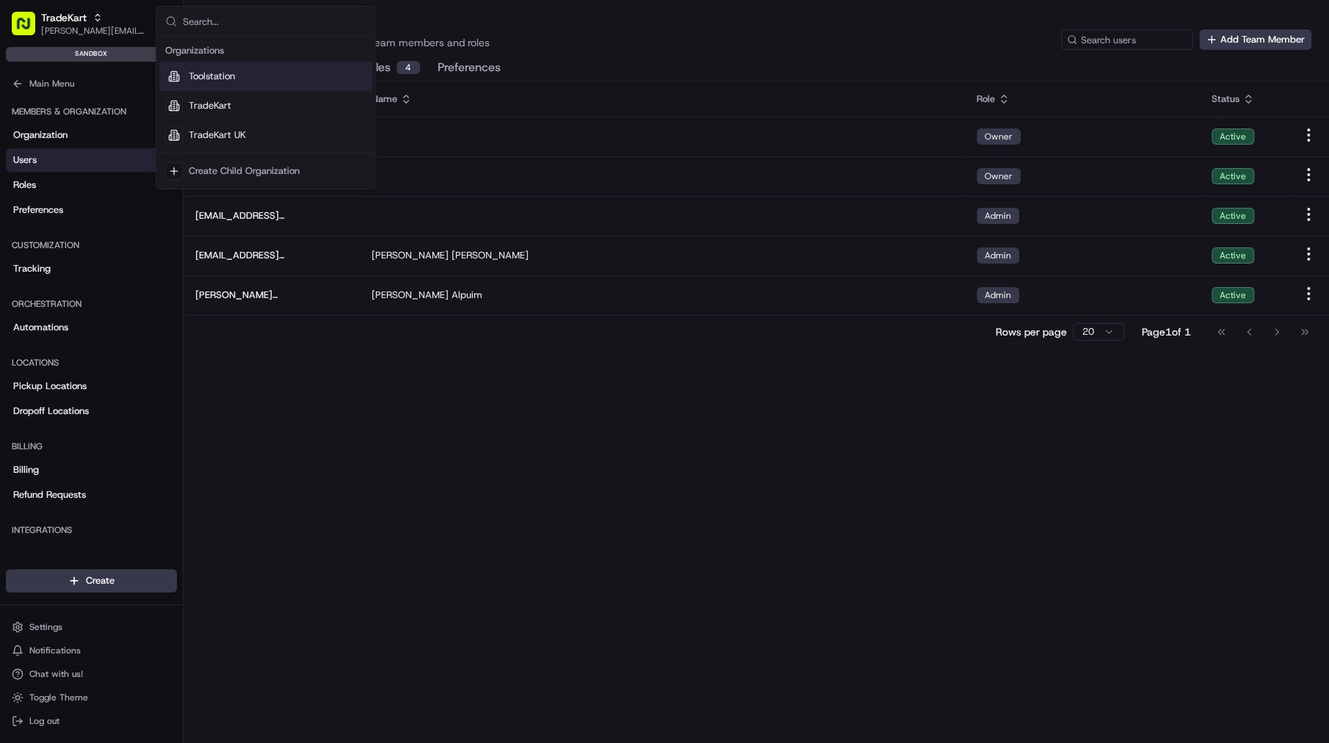
drag, startPoint x: 93, startPoint y: 25, endPoint x: 470, endPoint y: 530, distance: 630.1
click at [551, 584] on div "Email Name Role Status jason.kaye@hackandcraft.com Owner Active alistairmcauley…" at bounding box center [756, 412] width 1145 height 662
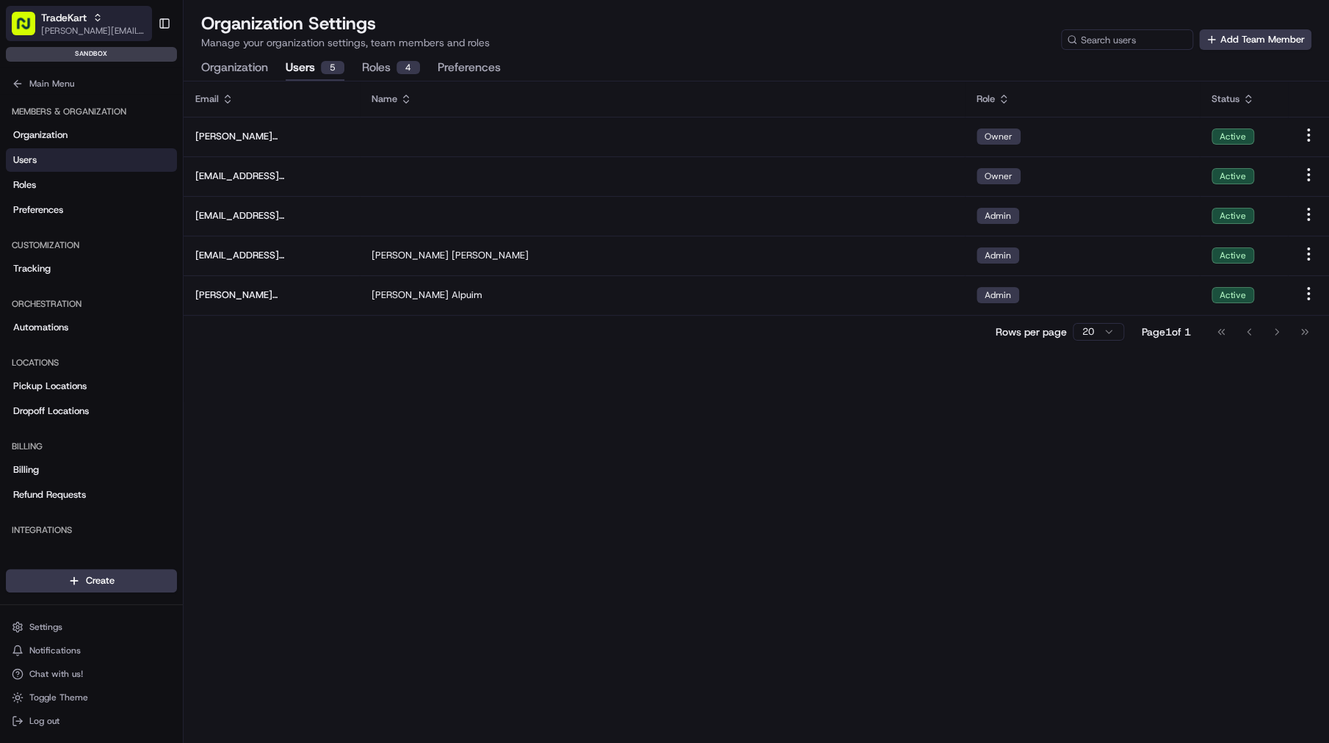
click at [123, 21] on div "TradeKart" at bounding box center [93, 17] width 105 height 15
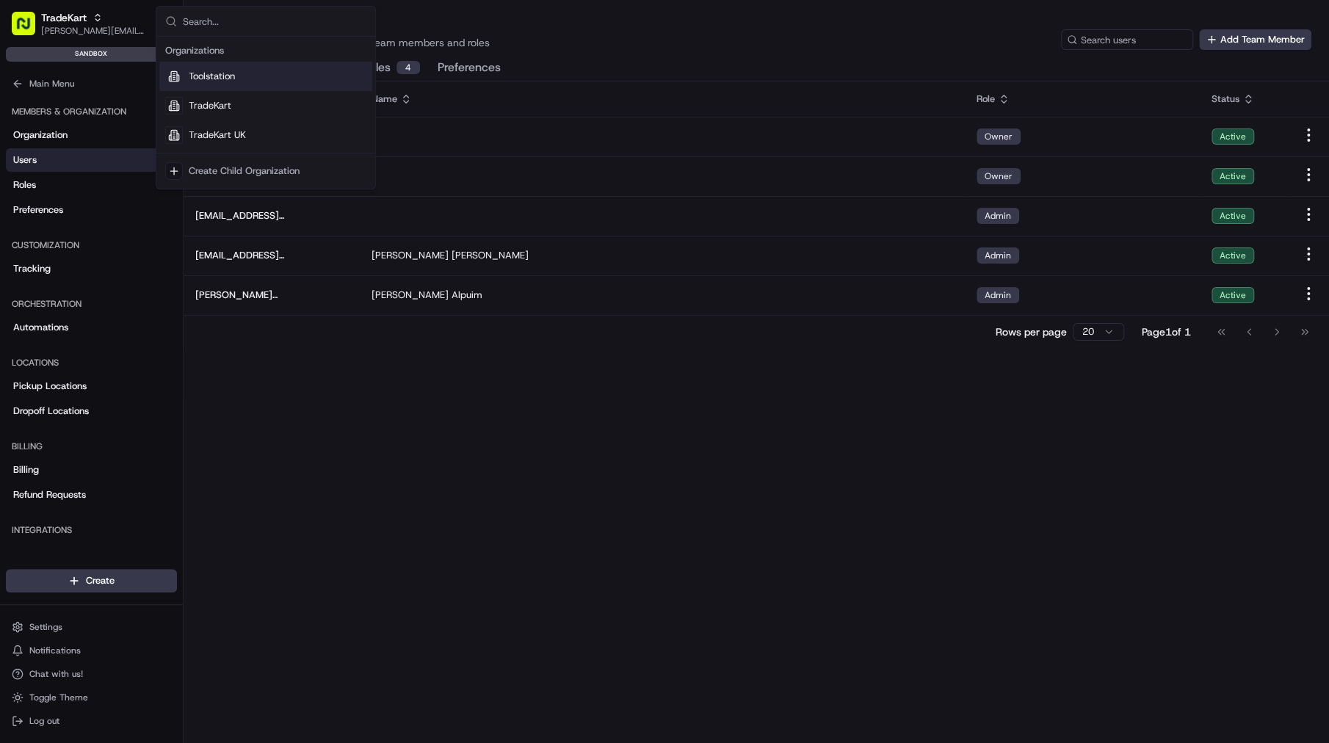
click at [264, 82] on div "Toolstation" at bounding box center [265, 76] width 213 height 29
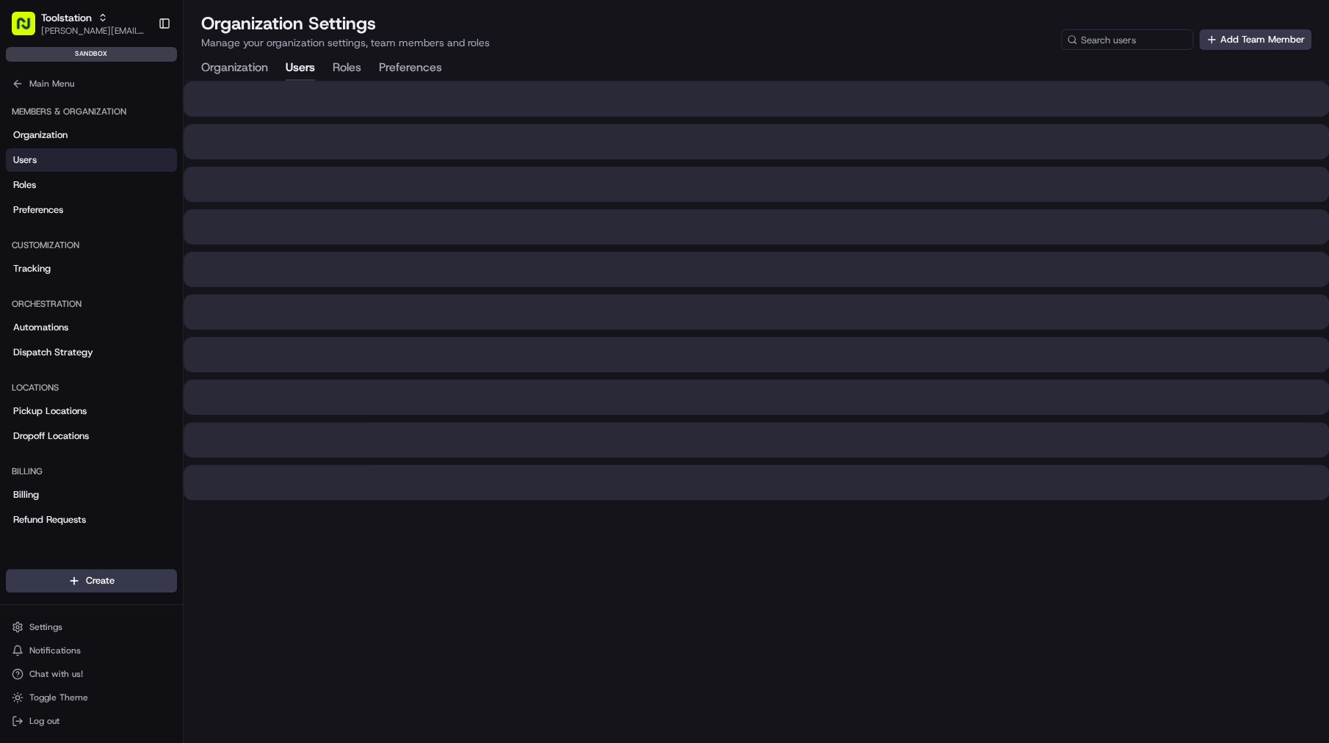
click at [237, 70] on button "Organization" at bounding box center [234, 68] width 67 height 25
click at [310, 70] on button "Users" at bounding box center [300, 68] width 29 height 25
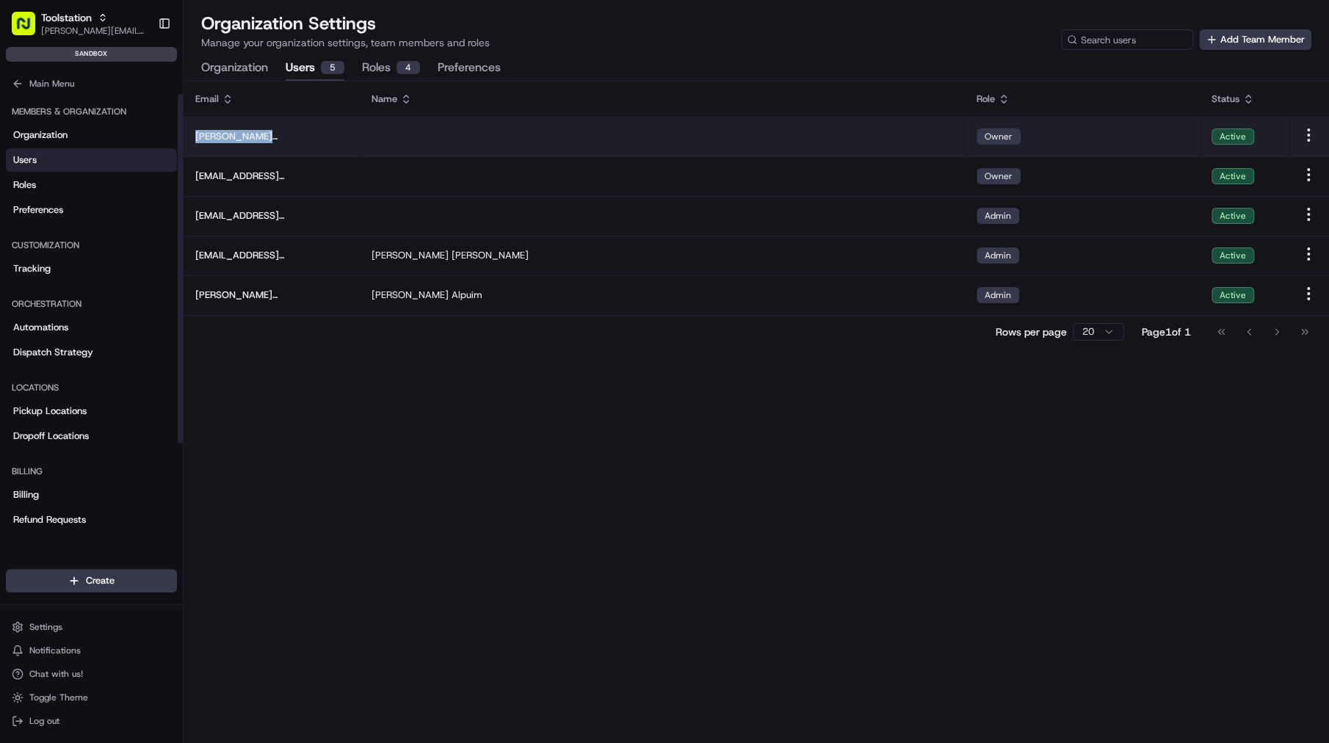
drag, startPoint x: 344, startPoint y: 139, endPoint x: 194, endPoint y: 138, distance: 149.8
click at [194, 138] on td "jason.kaye@hackandcraft.com" at bounding box center [272, 137] width 176 height 40
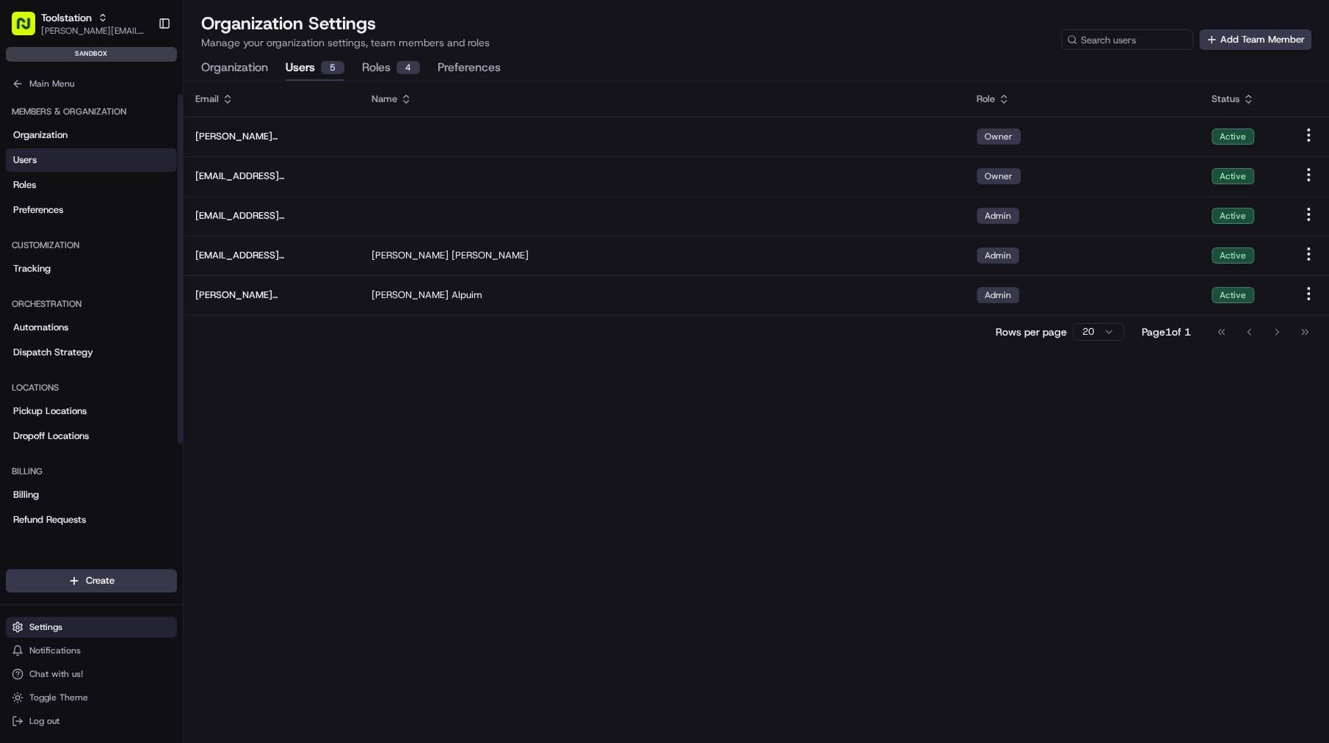
click at [68, 631] on button "Settings" at bounding box center [91, 627] width 171 height 21
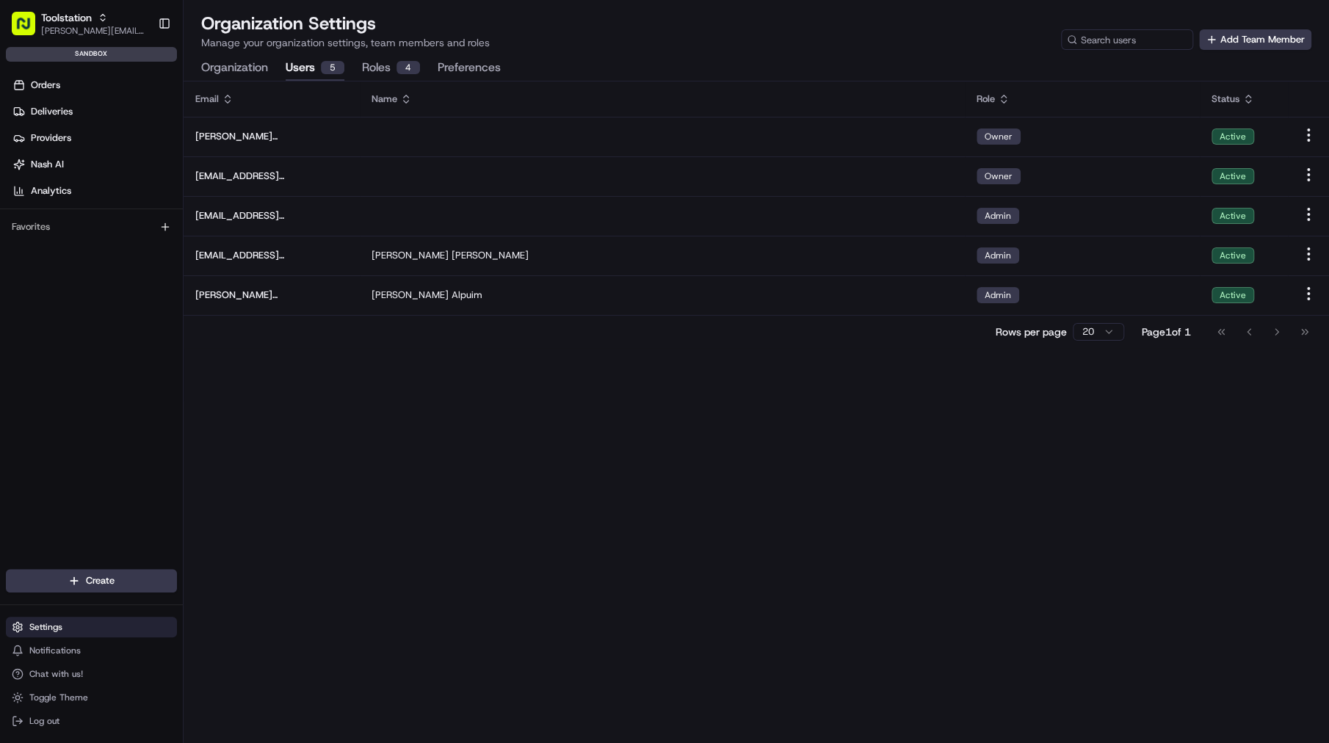
click at [88, 632] on button "Settings" at bounding box center [91, 627] width 171 height 21
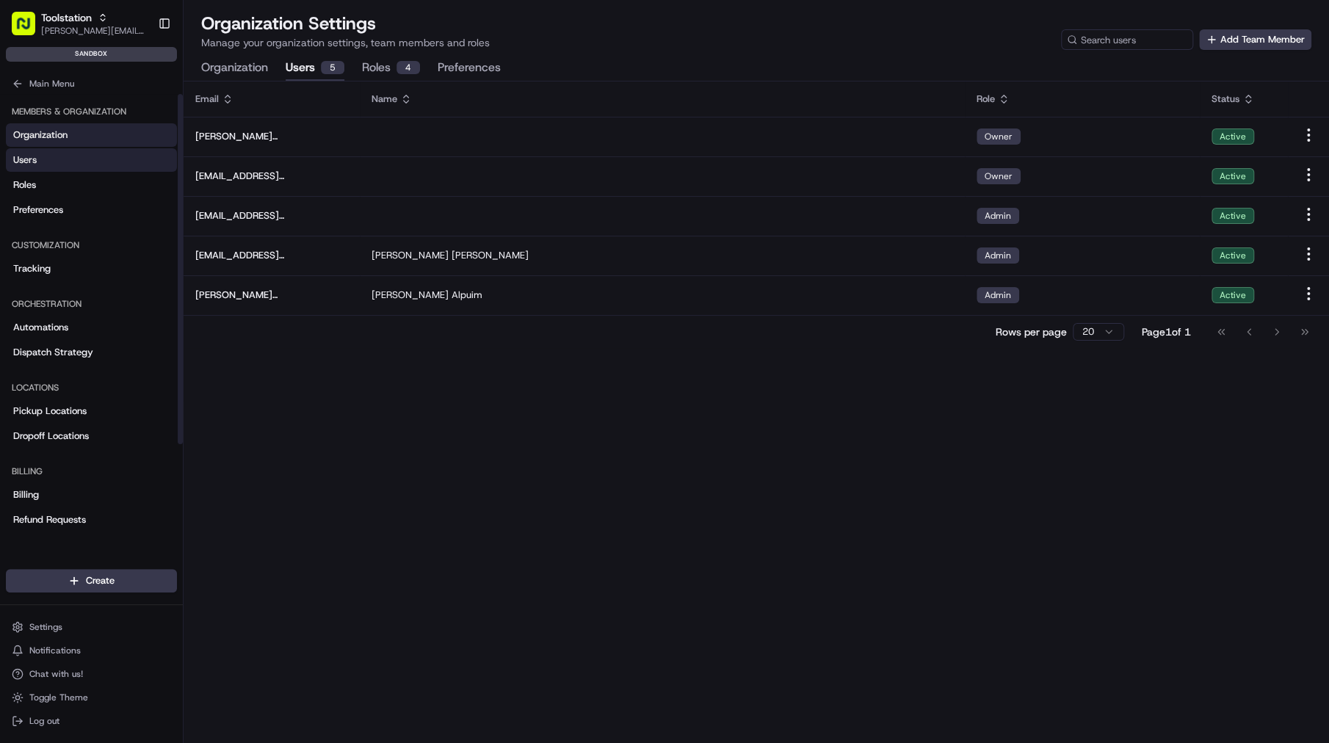
click at [109, 133] on link "Organization" at bounding box center [91, 134] width 171 height 23
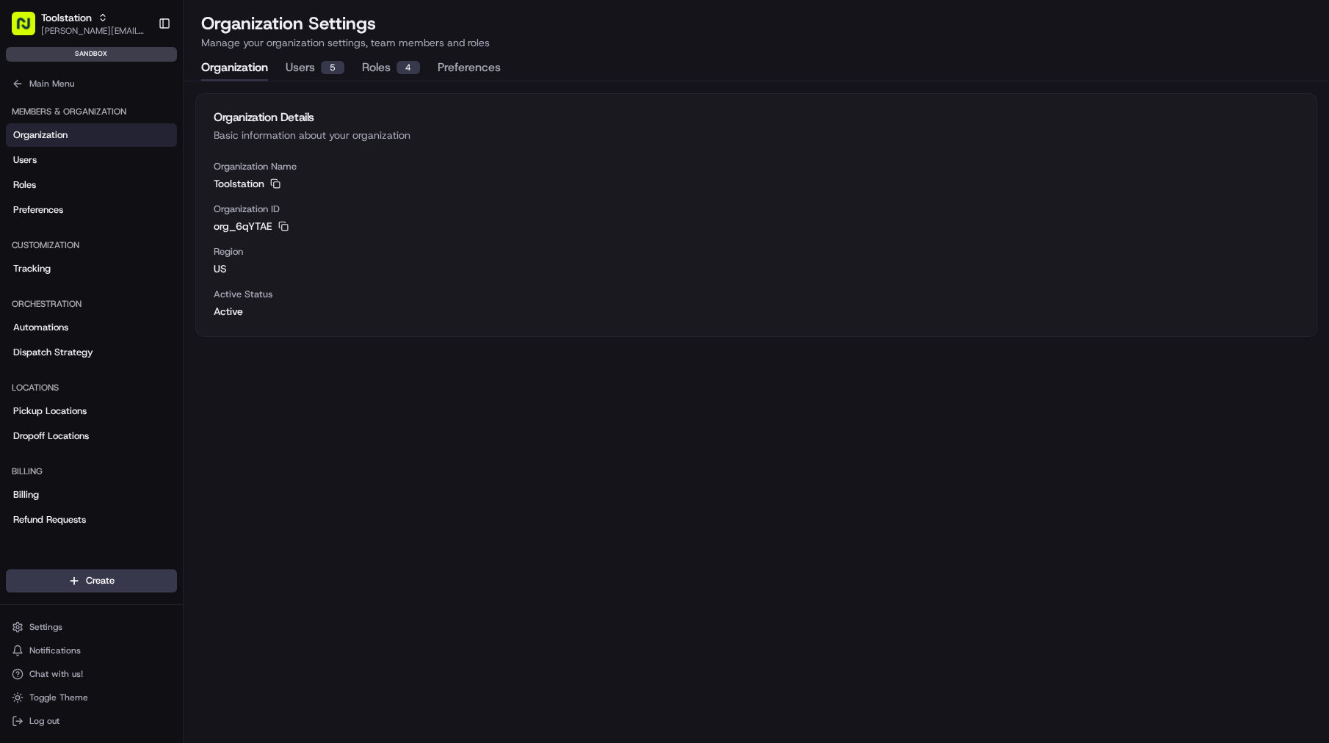
click at [66, 613] on div "Settings Notifications Chat with us! Toggle Theme Log out" at bounding box center [91, 674] width 183 height 126
click at [70, 623] on button "Settings" at bounding box center [91, 627] width 171 height 21
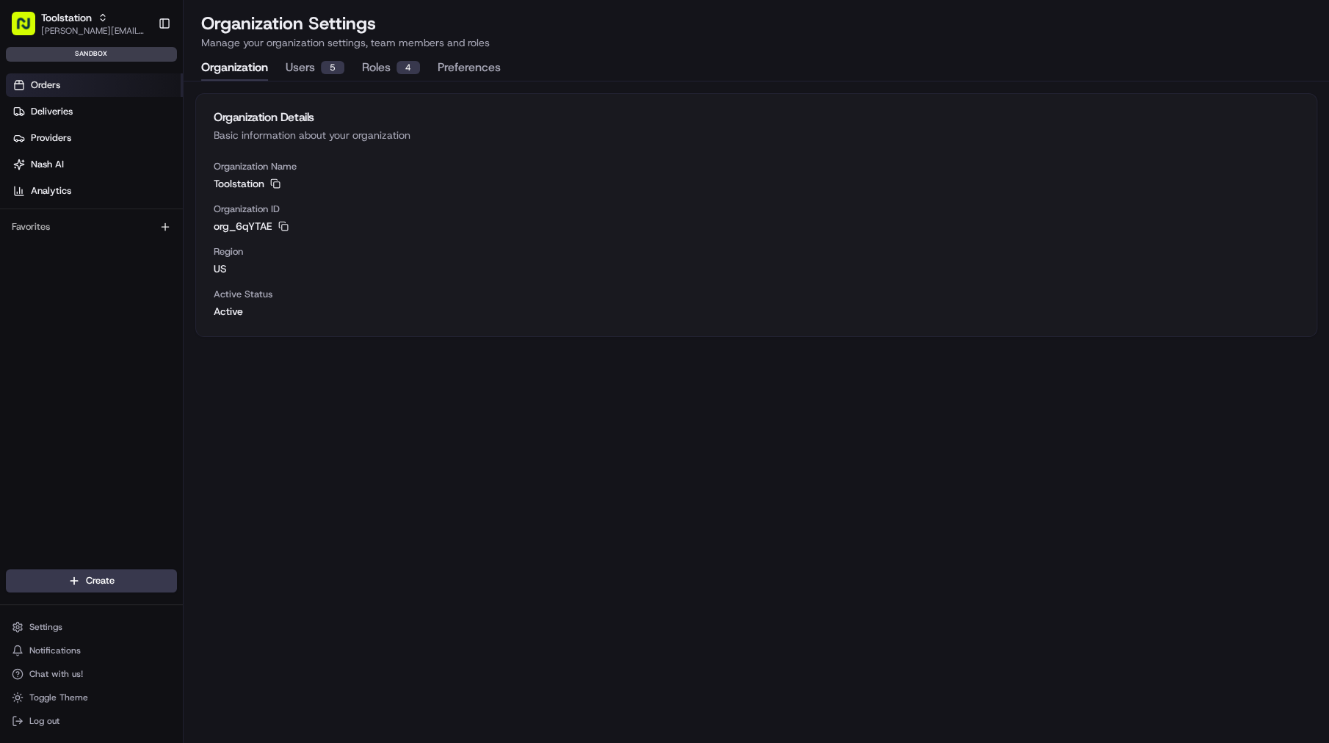
click at [62, 81] on link "Orders" at bounding box center [94, 84] width 177 height 23
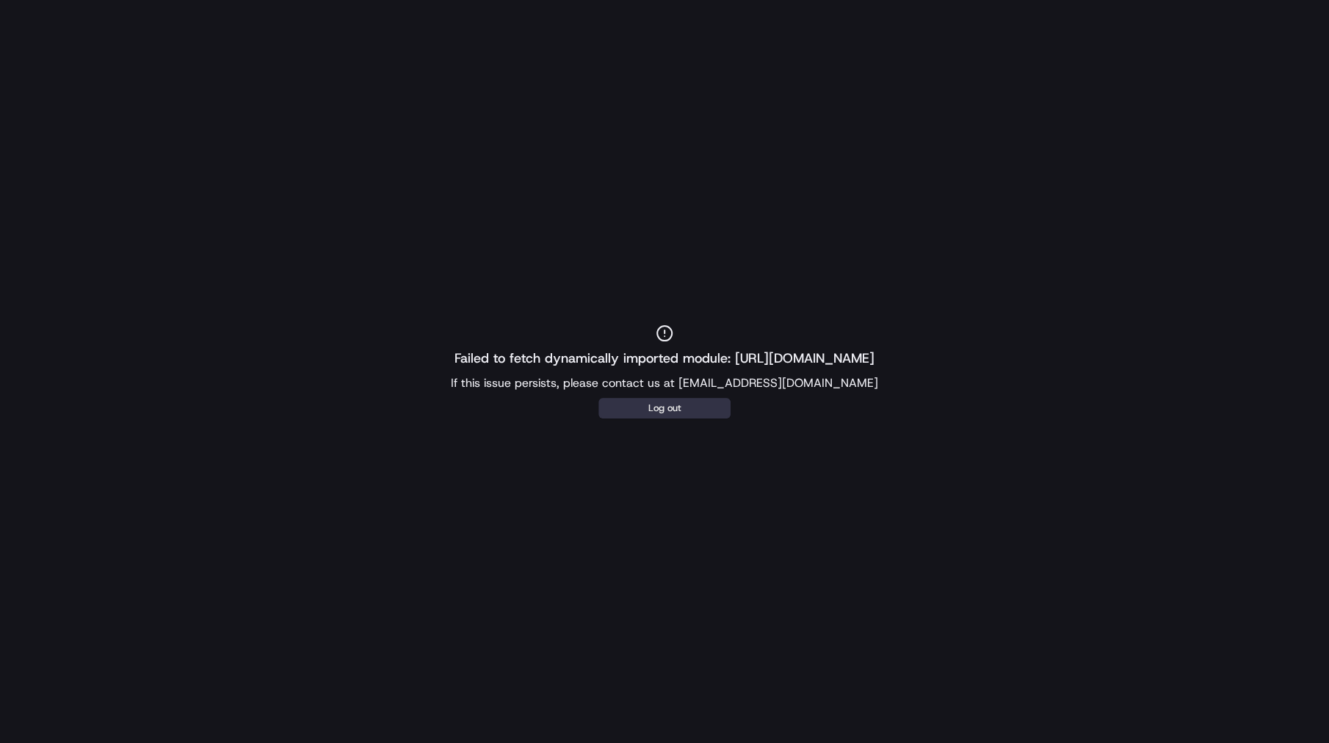
click at [701, 402] on button "Log out" at bounding box center [664, 408] width 132 height 21
